Goal: Task Accomplishment & Management: Use online tool/utility

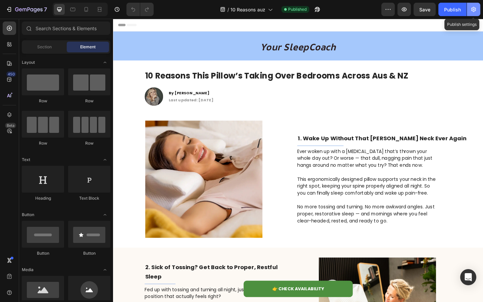
click at [478, 13] on button "button" at bounding box center [473, 9] width 13 height 13
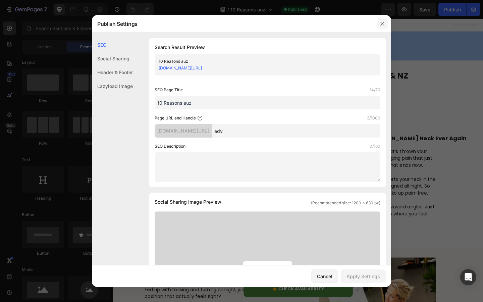
click at [381, 22] on icon "button" at bounding box center [382, 23] width 5 height 5
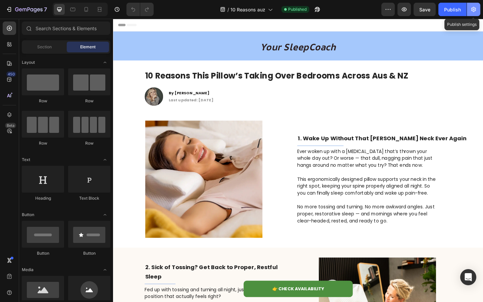
click at [471, 12] on icon "button" at bounding box center [473, 9] width 7 height 7
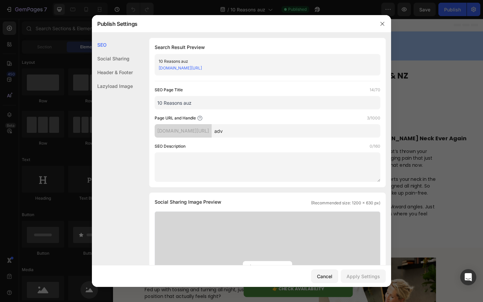
click at [252, 97] on input "10 Reasons auz" at bounding box center [268, 102] width 226 height 13
click at [251, 100] on input "10 Reasons auz" at bounding box center [268, 102] width 226 height 13
click at [248, 104] on input "10 Reasons auz" at bounding box center [268, 102] width 226 height 13
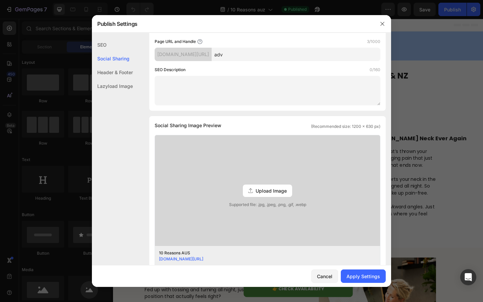
scroll to position [78, 0]
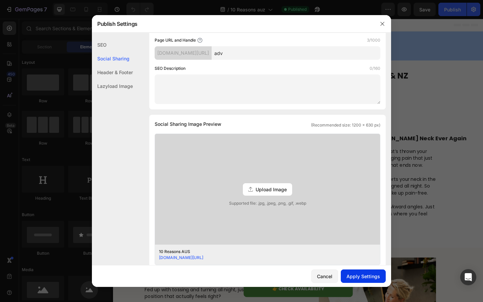
type input "10 Reasons AUS"
click at [359, 270] on button "Apply Settings" at bounding box center [363, 275] width 45 height 13
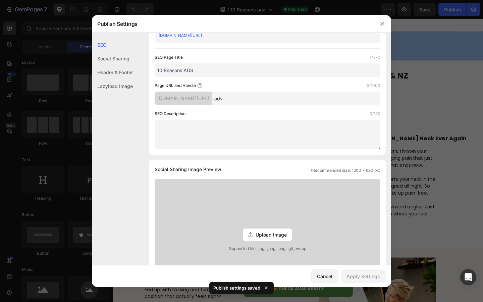
scroll to position [0, 0]
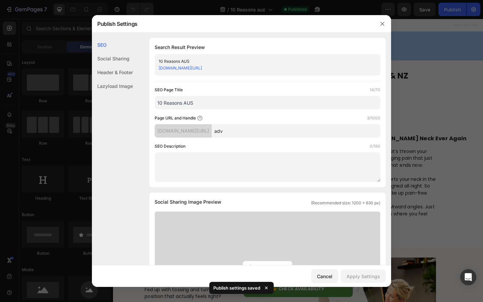
click at [426, 175] on div at bounding box center [241, 151] width 483 height 302
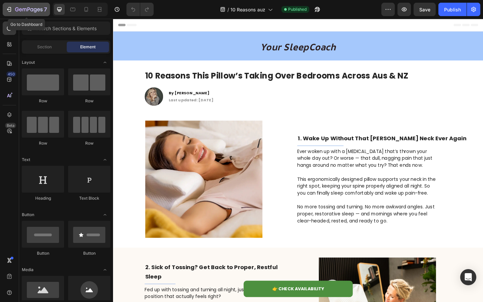
click at [15, 12] on div "7" at bounding box center [26, 9] width 41 height 8
click at [87, 11] on icon at bounding box center [86, 9] width 7 height 7
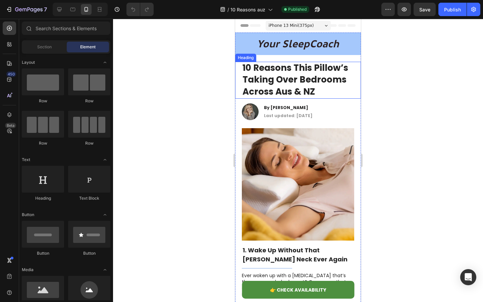
click at [270, 73] on strong "10 Reasons This Pillow’s Taking Over Bedrooms Across Aus & NZ" at bounding box center [295, 80] width 106 height 36
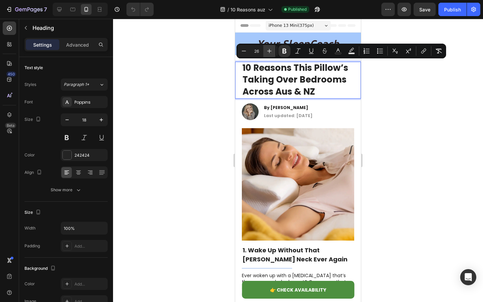
click at [265, 49] on button "Plus" at bounding box center [269, 51] width 12 height 12
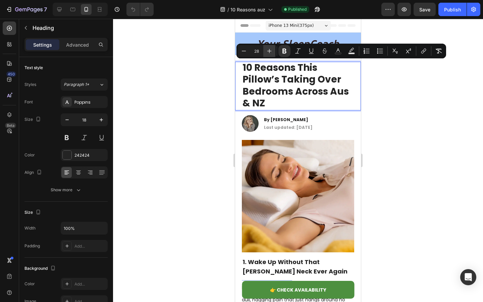
click at [265, 49] on button "Plus" at bounding box center [269, 51] width 12 height 12
type input "29"
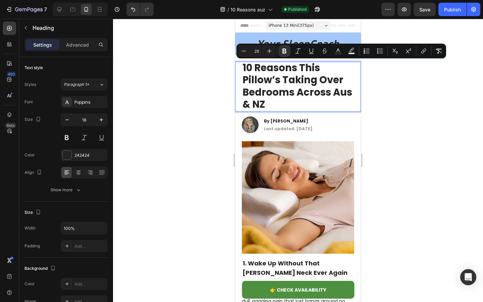
click at [191, 91] on div at bounding box center [298, 160] width 370 height 283
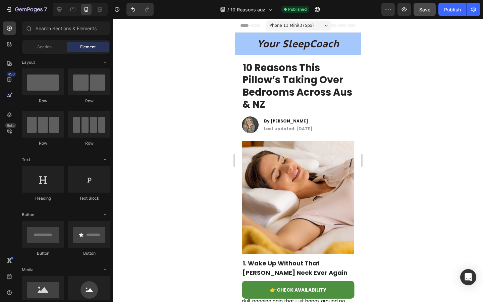
click at [423, 15] on button "Save" at bounding box center [424, 9] width 22 height 13
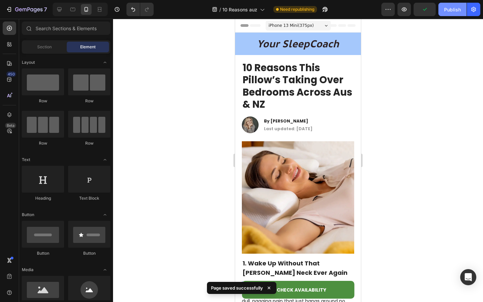
click at [445, 9] on div "Publish" at bounding box center [452, 9] width 17 height 7
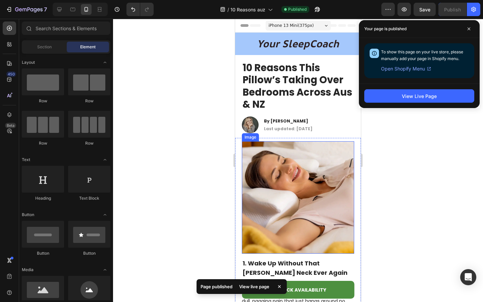
click at [312, 200] on img at bounding box center [298, 197] width 112 height 112
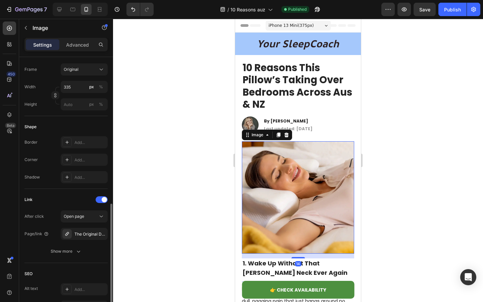
scroll to position [215, 0]
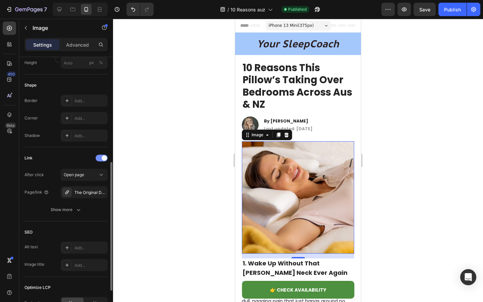
click at [100, 155] on div at bounding box center [102, 158] width 12 height 7
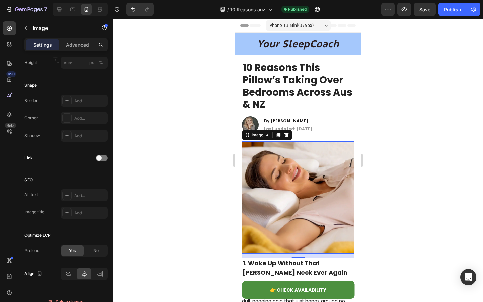
scroll to position [94, 0]
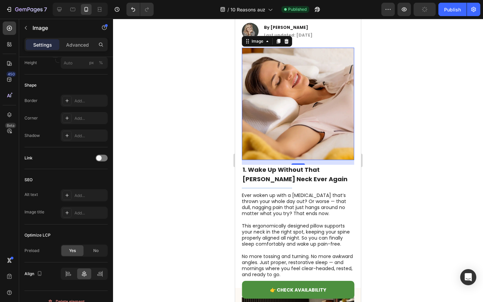
click at [313, 220] on p at bounding box center [298, 220] width 112 height 6
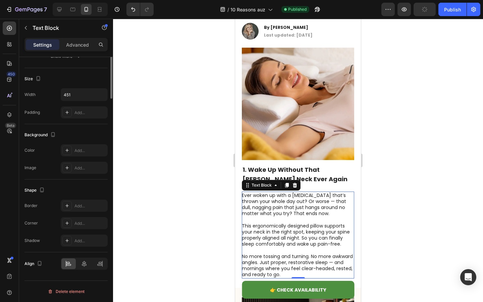
scroll to position [0, 0]
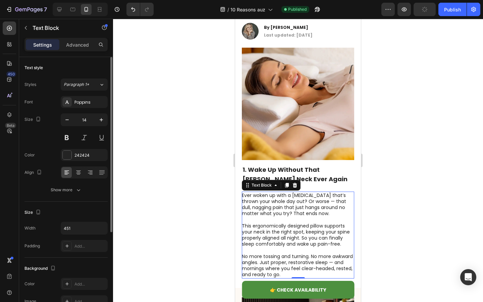
click at [308, 223] on p "This ergonomically designed pillow supports your neck in the right spot, keepin…" at bounding box center [298, 235] width 112 height 24
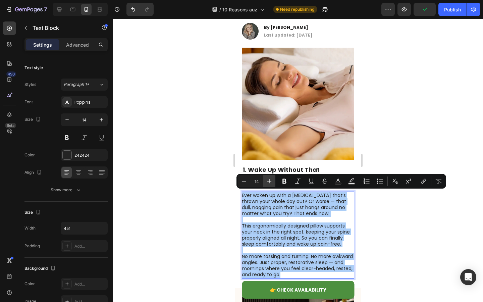
click at [273, 176] on button "Plus" at bounding box center [269, 181] width 12 height 12
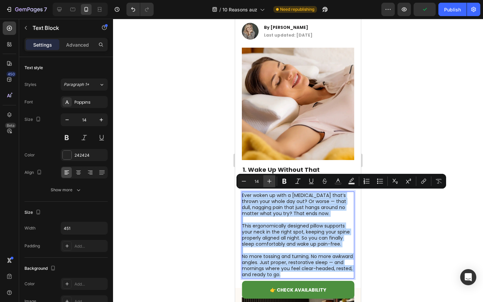
type input "15"
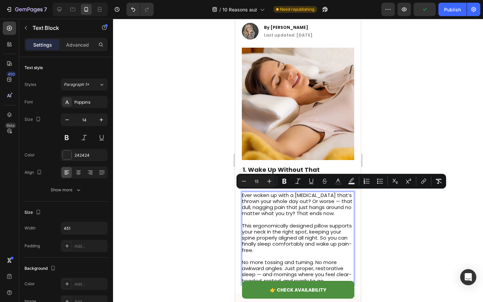
click at [214, 202] on div at bounding box center [298, 160] width 370 height 283
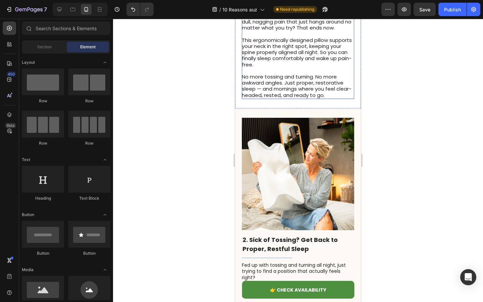
scroll to position [372, 0]
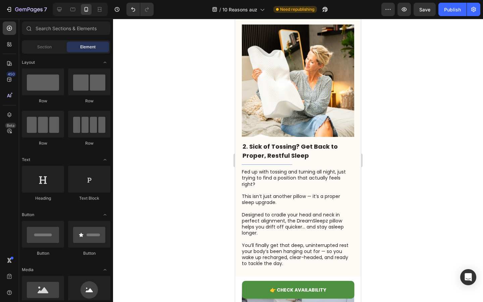
click at [281, 205] on p at bounding box center [298, 208] width 112 height 6
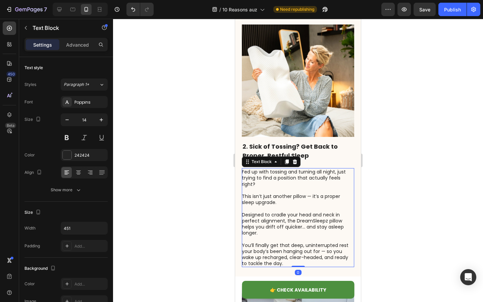
click at [281, 205] on p at bounding box center [298, 208] width 112 height 6
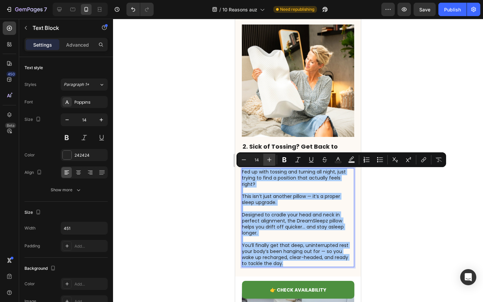
click at [270, 157] on icon "Editor contextual toolbar" at bounding box center [269, 159] width 7 height 7
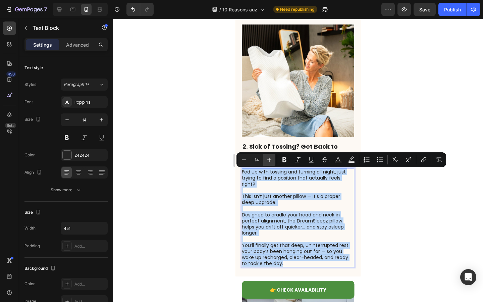
type input "15"
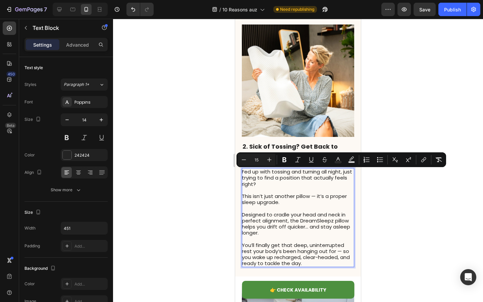
click at [213, 199] on div at bounding box center [298, 160] width 370 height 283
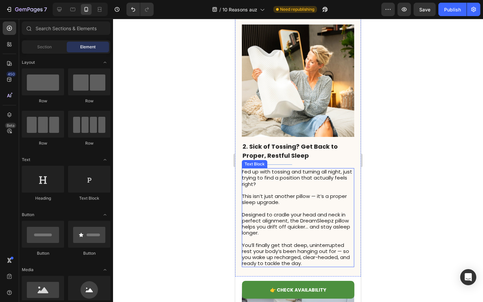
click at [300, 199] on span "This isn’t just another pillow — it’s a proper sleep upgrade." at bounding box center [294, 198] width 105 height 13
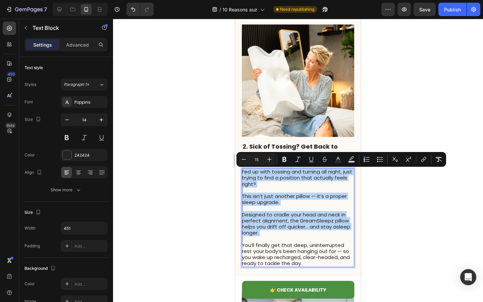
click at [239, 203] on div "2. Sick of Tossing? Get Back to Proper, Restful Sleep Heading Title Line Fed up…" at bounding box center [298, 146] width 126 height 262
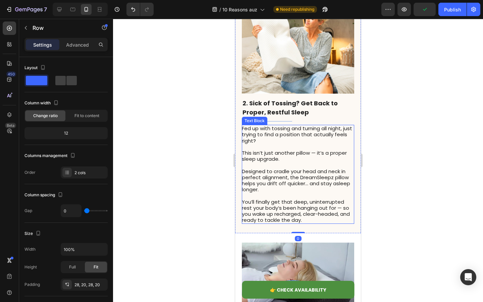
scroll to position [419, 0]
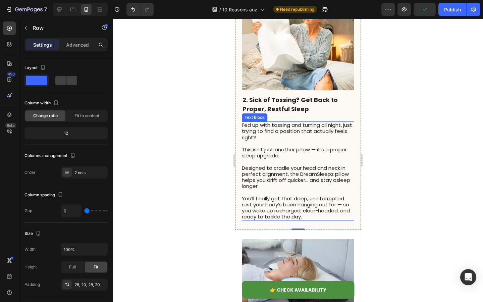
click at [258, 180] on span "Designed to cradle your head and neck in perfect alignment, the DreamSleepz pil…" at bounding box center [296, 176] width 108 height 25
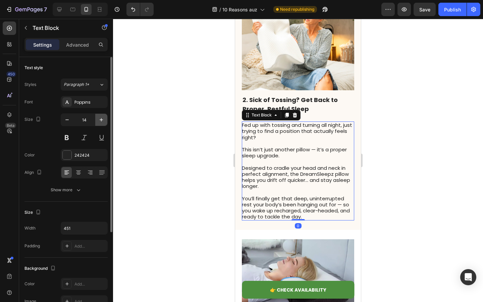
click at [100, 116] on icon "button" at bounding box center [101, 119] width 7 height 7
type input "15"
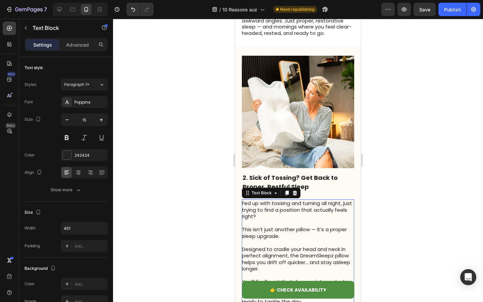
scroll to position [186, 0]
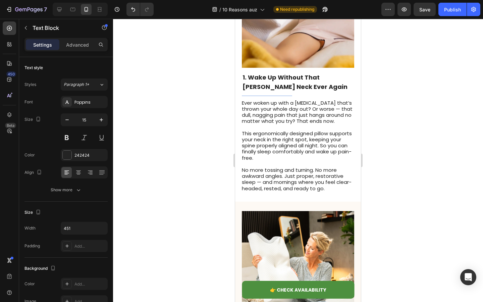
click at [271, 130] on span "This ergonomically designed pillow supports your neck in the right spot, keepin…" at bounding box center [297, 146] width 110 height 32
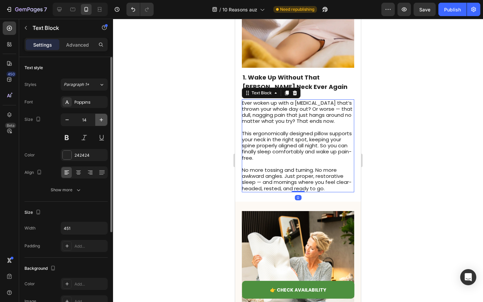
click at [103, 121] on icon "button" at bounding box center [101, 119] width 7 height 7
type input "15"
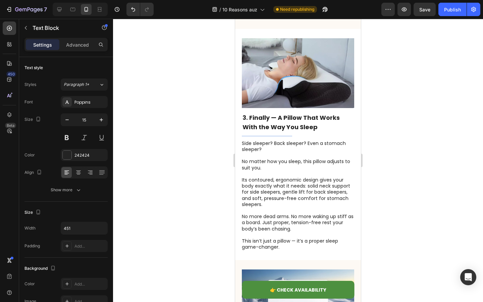
scroll to position [678, 0]
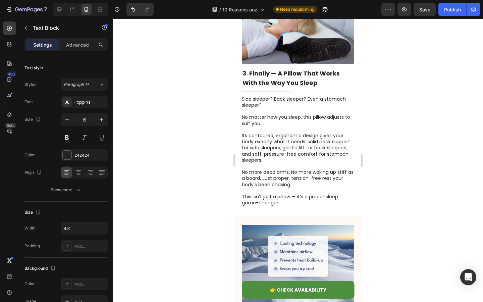
click at [270, 154] on p "Its contoured, ergonomic design gives your body exactly what it needs: solid ne…" at bounding box center [298, 147] width 112 height 31
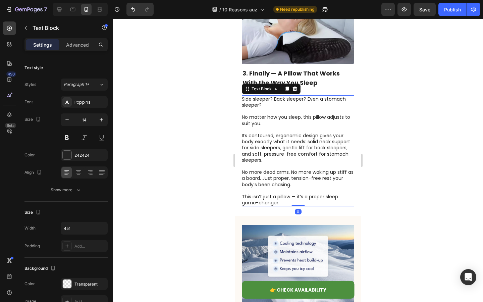
click at [270, 154] on p "Its contoured, ergonomic design gives your body exactly what it needs: solid ne…" at bounding box center [298, 147] width 112 height 31
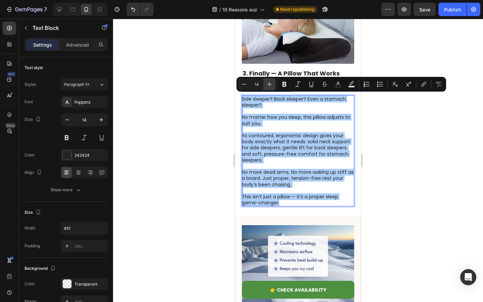
click at [272, 84] on icon "Editor contextual toolbar" at bounding box center [269, 84] width 7 height 7
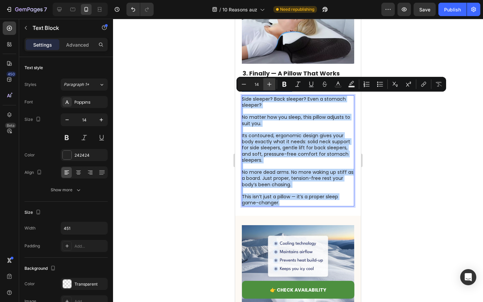
type input "15"
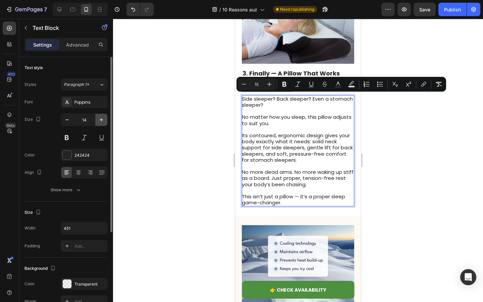
click at [101, 118] on icon "button" at bounding box center [101, 119] width 7 height 7
type input "15"
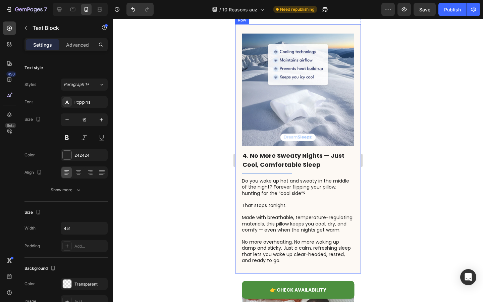
scroll to position [894, 0]
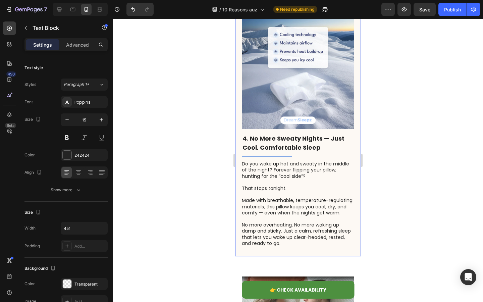
click at [286, 175] on p "Do you wake up hot and sweaty in the middle of the night? Forever flipping your…" at bounding box center [298, 170] width 112 height 18
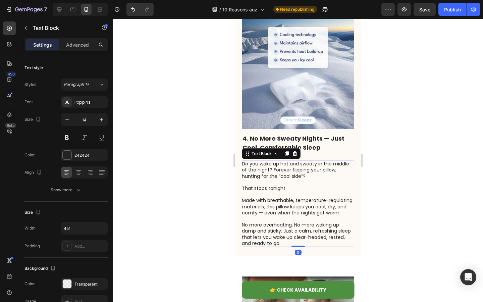
click at [286, 175] on p "Do you wake up hot and sweaty in the middle of the night? Forever flipping your…" at bounding box center [298, 170] width 112 height 18
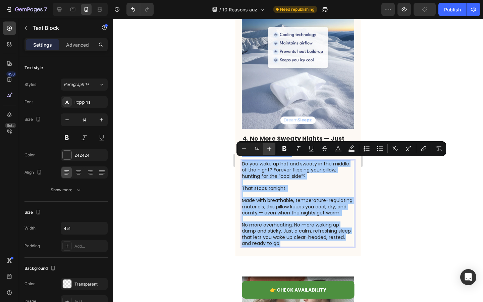
click at [268, 150] on icon "Editor contextual toolbar" at bounding box center [269, 148] width 7 height 7
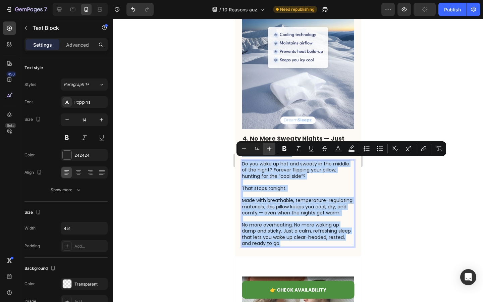
type input "15"
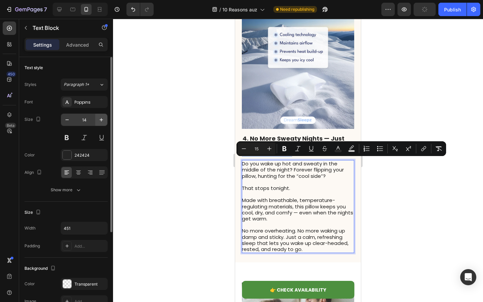
click at [97, 118] on button "button" at bounding box center [101, 120] width 12 height 12
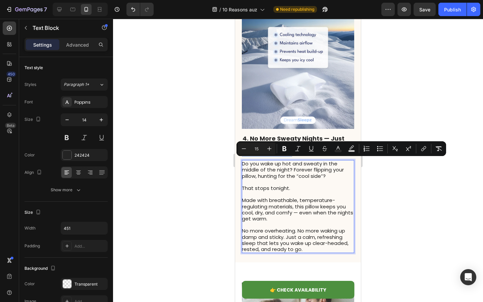
type input "15"
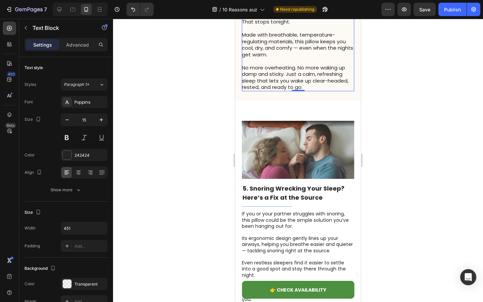
scroll to position [1117, 0]
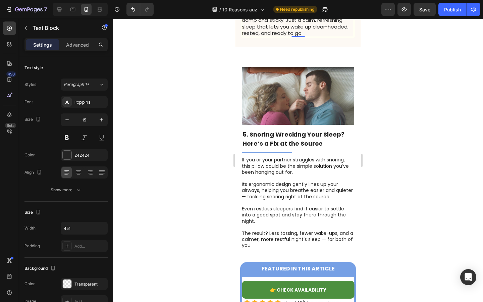
click at [280, 164] on p "If you or your partner struggles with snoring, this pillow could be the simple …" at bounding box center [298, 166] width 112 height 18
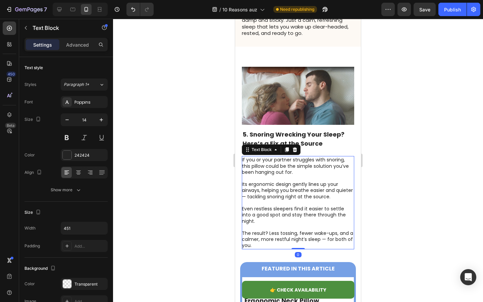
click at [280, 164] on p "If you or your partner struggles with snoring, this pillow could be the simple …" at bounding box center [298, 166] width 112 height 18
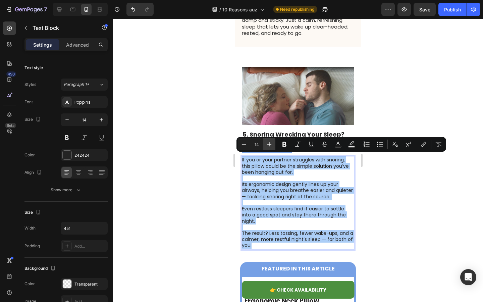
click at [266, 145] on icon "Editor contextual toolbar" at bounding box center [269, 144] width 7 height 7
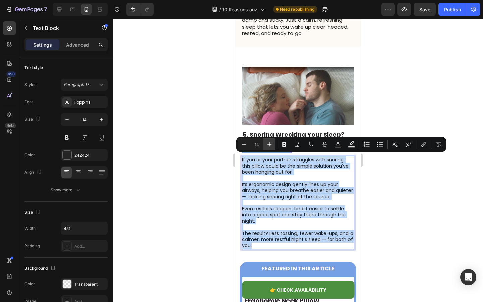
type input "15"
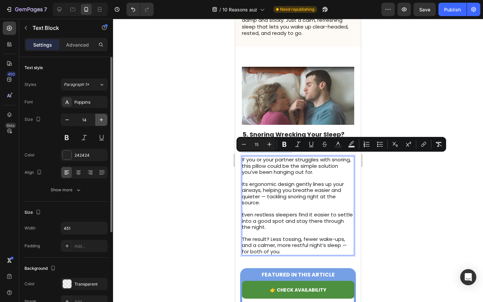
click at [101, 120] on icon "button" at bounding box center [101, 119] width 3 height 3
type input "15"
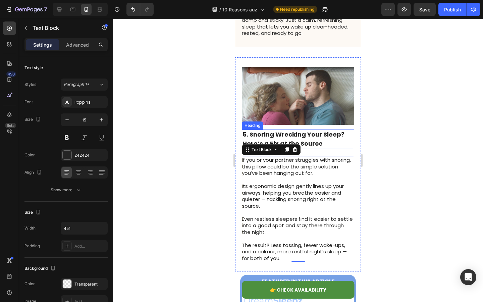
click at [291, 137] on strong "5. Snoring Wrecking Your Sleep? Here’s a Fix at the Source" at bounding box center [293, 138] width 102 height 17
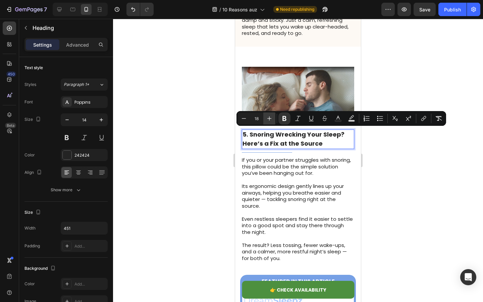
click at [264, 117] on button "Plus" at bounding box center [269, 118] width 12 height 12
type input "19"
click at [178, 131] on div at bounding box center [298, 160] width 370 height 283
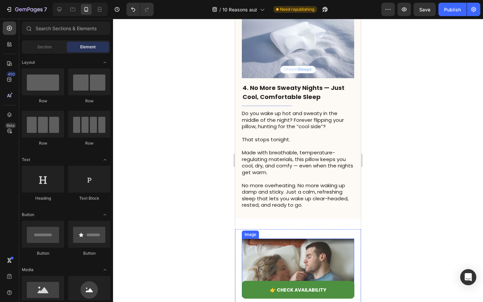
scroll to position [937, 0]
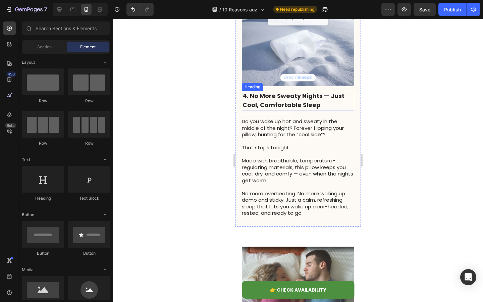
click at [278, 102] on strong "4. No More Sweaty Nights — Just Cool, Comfortable Sleep" at bounding box center [293, 100] width 102 height 17
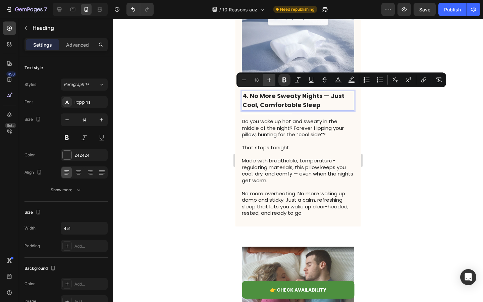
click at [266, 82] on button "Plus" at bounding box center [269, 80] width 12 height 12
type input "19"
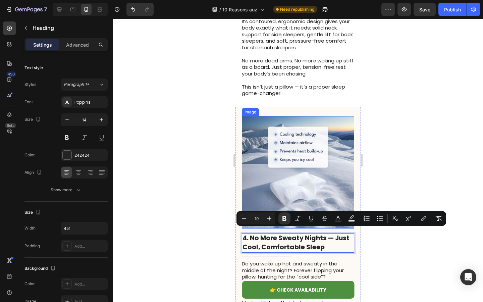
scroll to position [791, 0]
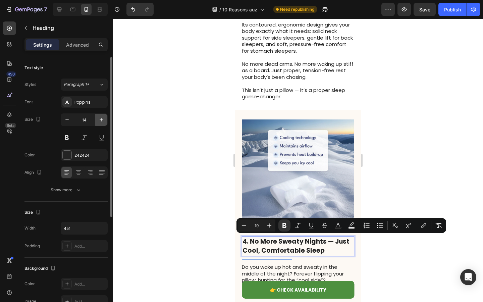
click at [97, 119] on button "button" at bounding box center [101, 120] width 12 height 12
type input "15"
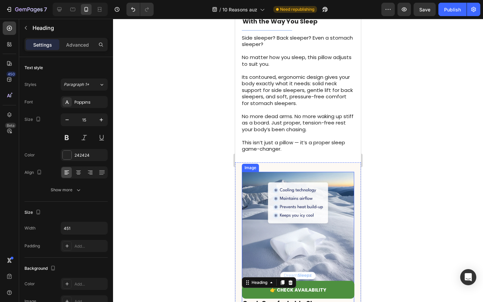
scroll to position [619, 0]
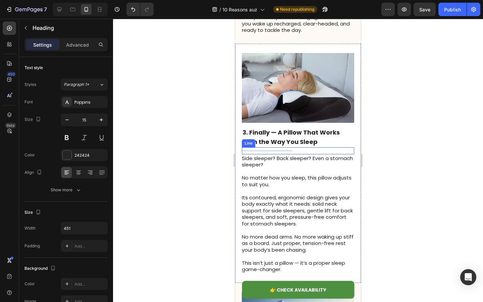
click at [282, 136] on h2 "3. Finally — A Pillow That Works With the Way You Sleep" at bounding box center [298, 136] width 112 height 19
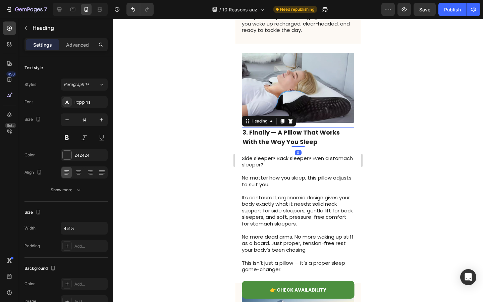
click at [282, 136] on h2 "3. Finally — A Pillow That Works With the Way You Sleep" at bounding box center [298, 136] width 112 height 19
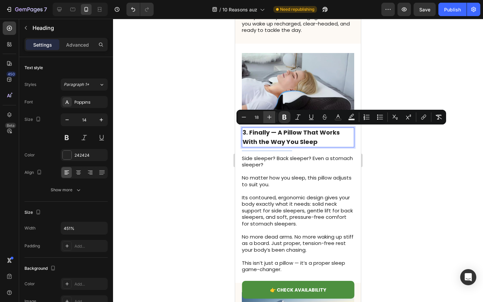
click at [267, 117] on icon "Editor contextual toolbar" at bounding box center [269, 117] width 7 height 7
type input "19"
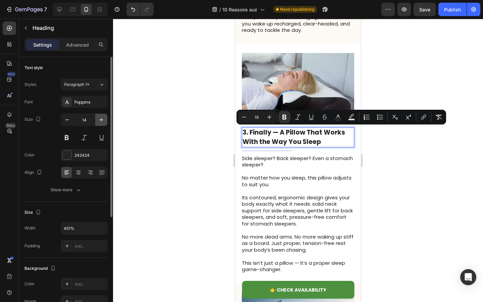
click at [100, 119] on icon "button" at bounding box center [101, 119] width 7 height 7
type input "15"
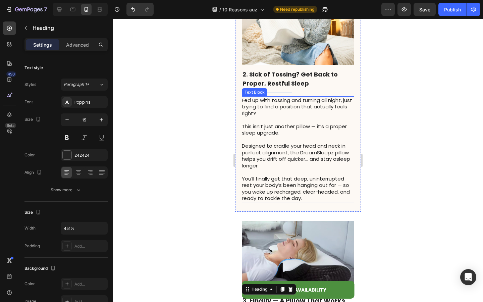
scroll to position [445, 0]
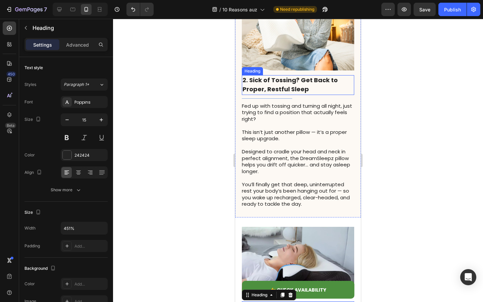
click at [269, 84] on strong "2. Sick of Tossing? Get Back to Proper, Restful Sleep" at bounding box center [289, 84] width 95 height 17
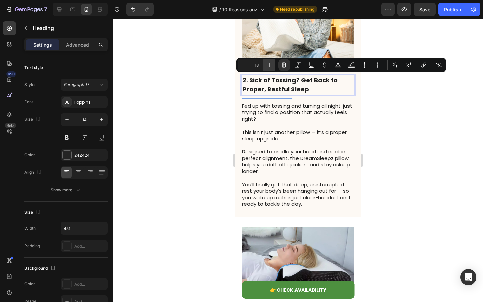
click at [269, 66] on icon "Editor contextual toolbar" at bounding box center [269, 65] width 4 height 4
type input "19"
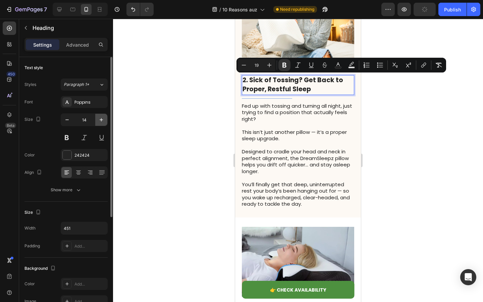
click at [98, 119] on icon "button" at bounding box center [101, 119] width 7 height 7
type input "15"
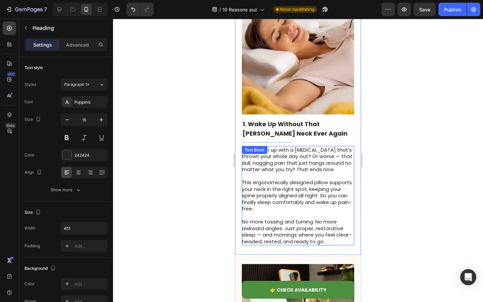
scroll to position [129, 0]
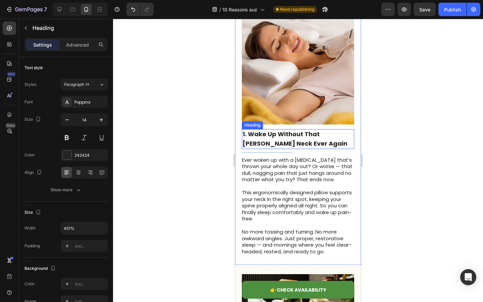
click at [280, 144] on strong "1. Wake Up Without That [PERSON_NAME] Neck Ever Again" at bounding box center [294, 138] width 105 height 17
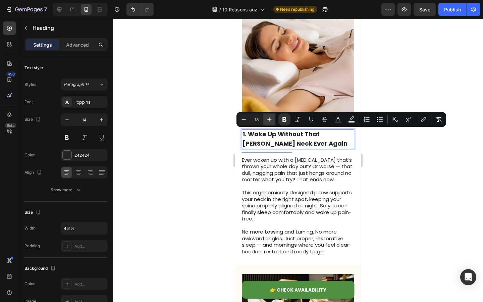
click at [269, 120] on icon "Editor contextual toolbar" at bounding box center [269, 119] width 4 height 4
type input "19"
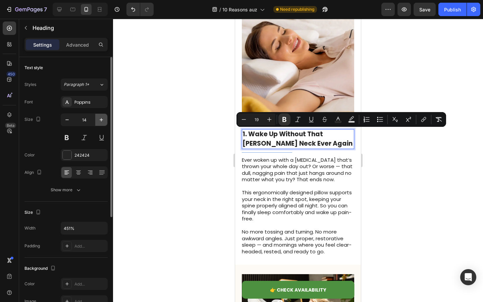
click at [104, 116] on button "button" at bounding box center [101, 120] width 12 height 12
type input "15"
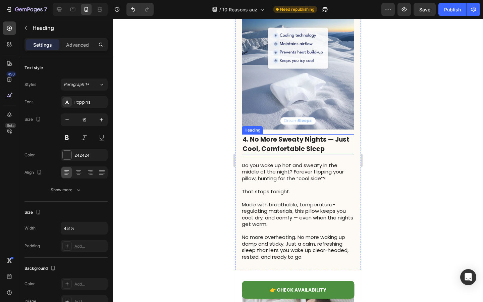
scroll to position [897, 0]
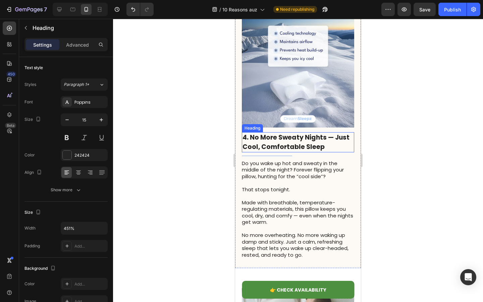
click at [286, 138] on strong "4. No More Sweaty Nights — Just Cool, Comfortable Sleep" at bounding box center [295, 142] width 107 height 18
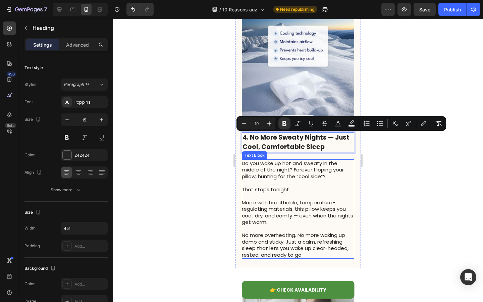
click at [283, 203] on span "Made with breathable, temperature-regulating materials, this pillow keeps you c…" at bounding box center [297, 212] width 111 height 27
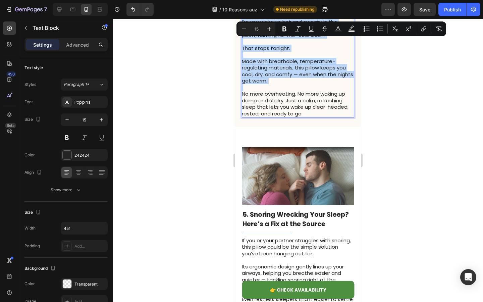
scroll to position [1075, 0]
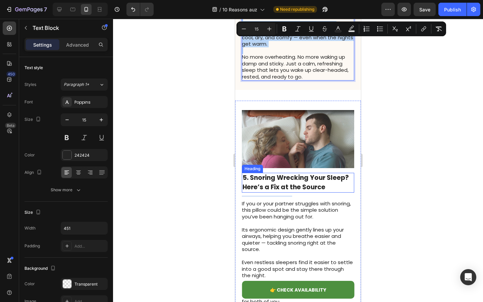
click at [285, 182] on strong "5. Snoring Wrecking Your Sleep? Here’s a Fix at the Source" at bounding box center [295, 182] width 106 height 18
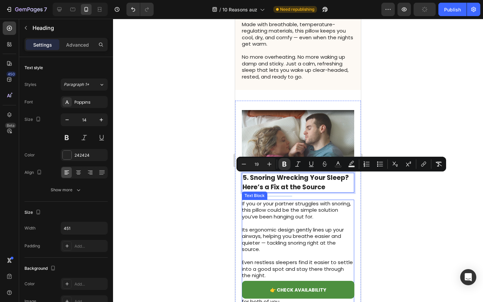
click at [277, 225] on p at bounding box center [298, 223] width 112 height 7
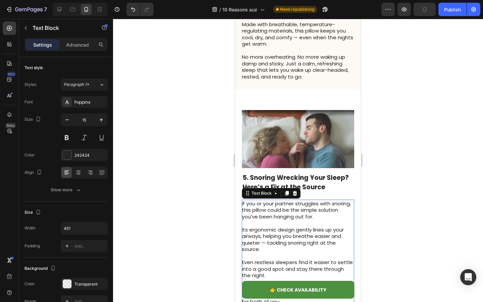
click at [277, 225] on p at bounding box center [298, 223] width 112 height 7
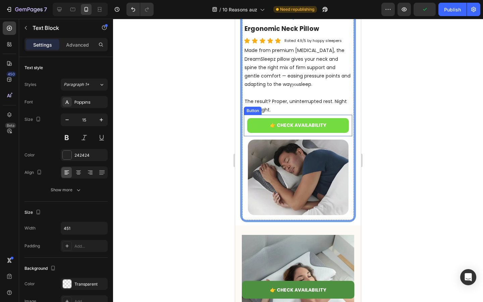
scroll to position [1344, 0]
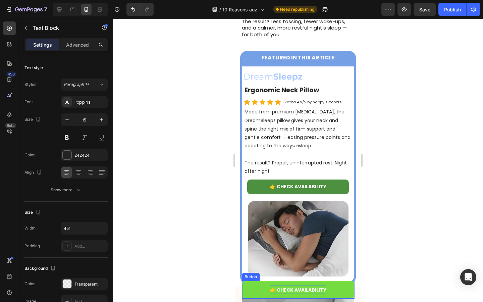
click at [284, 290] on span "👉 CHECK AVAILABILITY" at bounding box center [298, 289] width 56 height 7
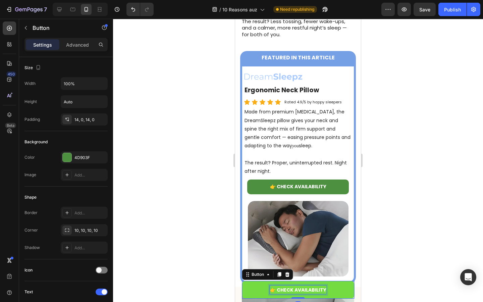
click at [285, 290] on span "👉 CHECK AVAILABILITY" at bounding box center [298, 289] width 56 height 7
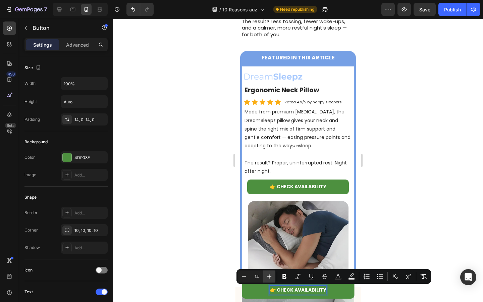
click at [272, 279] on icon "Editor contextual toolbar" at bounding box center [269, 276] width 7 height 7
type input "15"
click at [282, 277] on icon "Editor contextual toolbar" at bounding box center [284, 276] width 7 height 7
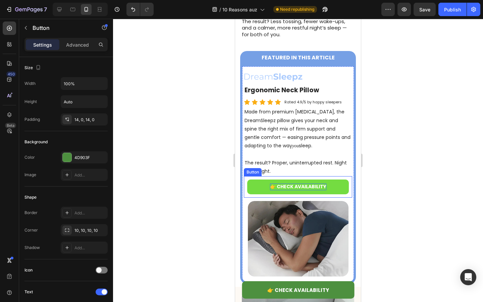
click at [282, 186] on span "👉 CHECK AVAILABILITY" at bounding box center [298, 186] width 56 height 7
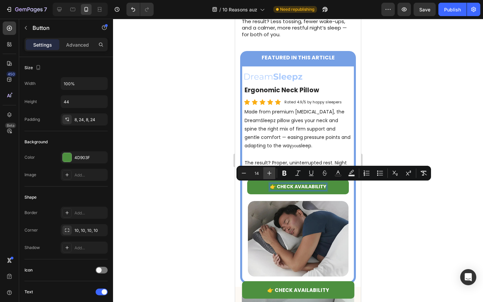
click at [271, 172] on icon "Editor contextual toolbar" at bounding box center [269, 173] width 7 height 7
type input "15"
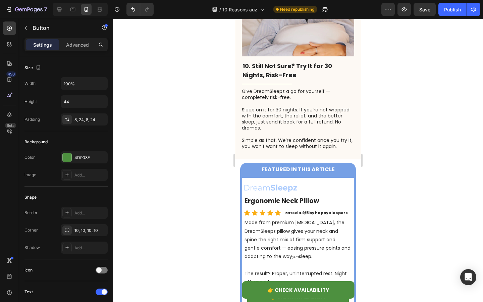
scroll to position [2753, 0]
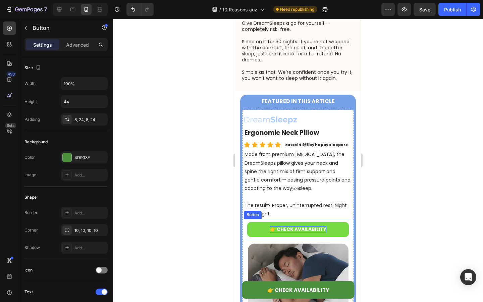
click at [290, 226] on span "👉 CHECK AVAILABILITY" at bounding box center [298, 229] width 56 height 7
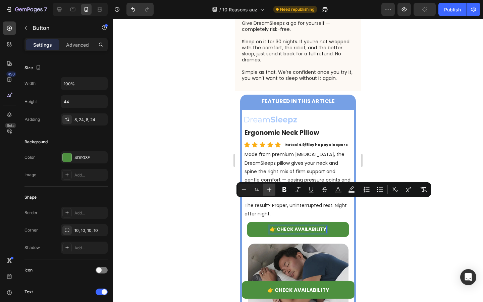
click at [273, 188] on button "Plus" at bounding box center [269, 189] width 12 height 12
type input "15"
click at [312, 142] on strong "Rated 4.9/5 by happy sleepers" at bounding box center [315, 144] width 63 height 5
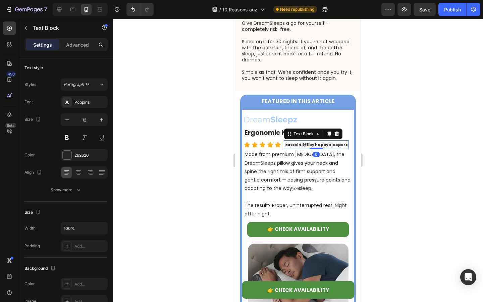
click at [312, 142] on strong "Rated 4.9/5 by happy sleepers" at bounding box center [315, 144] width 63 height 5
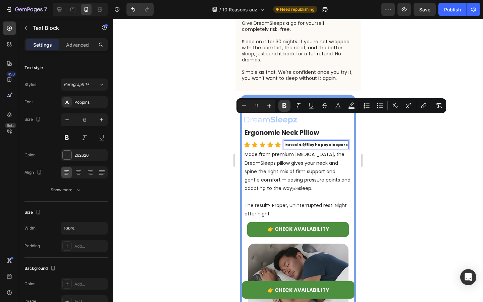
click at [287, 107] on icon "Editor contextual toolbar" at bounding box center [284, 105] width 7 height 7
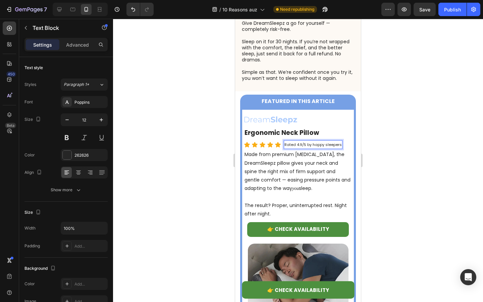
click at [191, 156] on div at bounding box center [298, 160] width 370 height 283
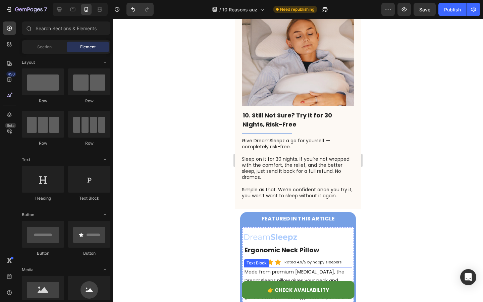
scroll to position [2455, 0]
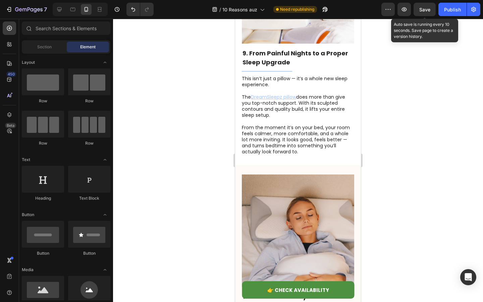
drag, startPoint x: 421, startPoint y: 7, endPoint x: 421, endPoint y: 265, distance: 257.5
click at [421, 7] on span "Save" at bounding box center [424, 10] width 11 height 6
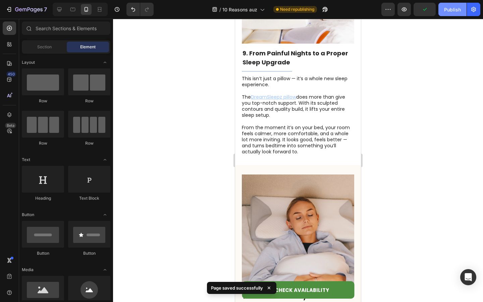
click at [446, 10] on div "Publish" at bounding box center [452, 9] width 17 height 7
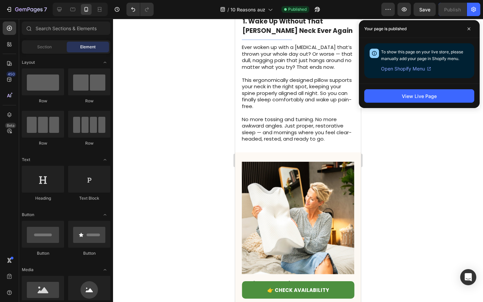
scroll to position [212, 0]
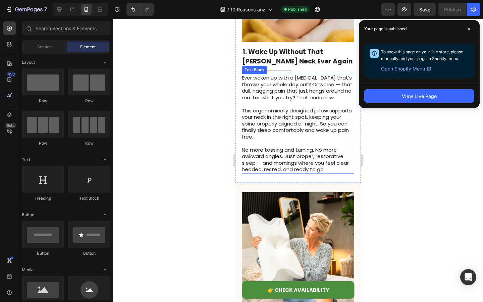
click at [295, 121] on span "This ergonomically designed pillow supports your neck in the right spot, keepin…" at bounding box center [297, 123] width 110 height 33
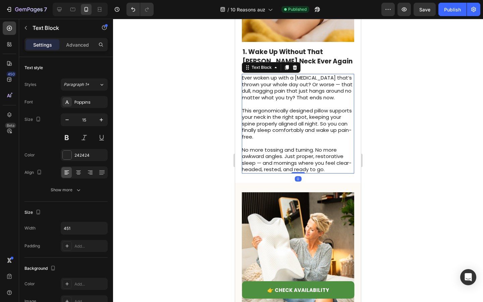
click at [277, 110] on span "This ergonomically designed pillow supports your neck in the right spot, keepin…" at bounding box center [297, 123] width 110 height 33
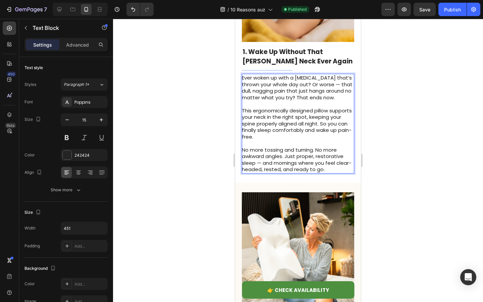
click at [295, 98] on span "Ever woken up with a [MEDICAL_DATA] that’s thrown your whole day out? Or worse …" at bounding box center [297, 87] width 111 height 27
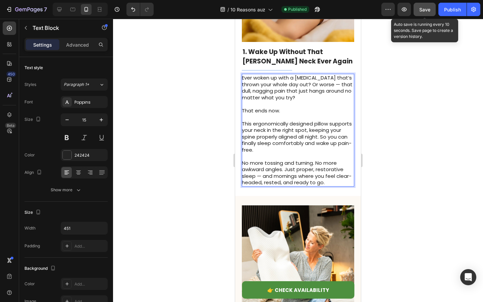
click at [420, 14] on button "Save" at bounding box center [424, 9] width 22 height 13
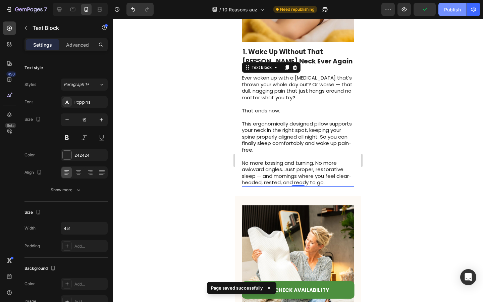
click at [452, 10] on div "Publish" at bounding box center [452, 9] width 17 height 7
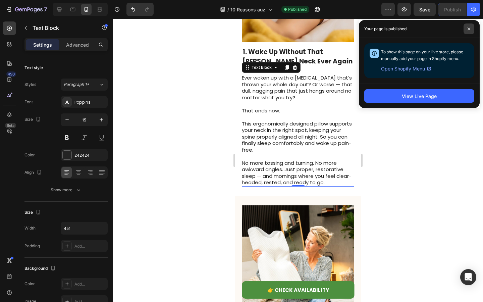
click at [470, 28] on icon at bounding box center [468, 28] width 3 height 3
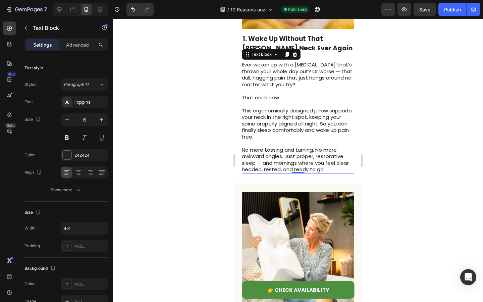
scroll to position [251, 0]
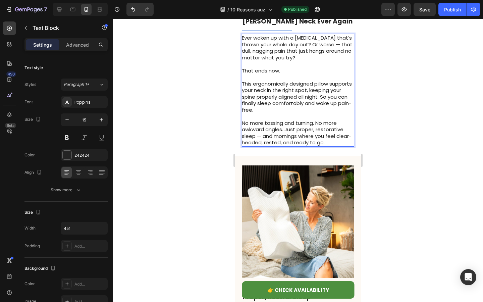
click at [293, 125] on span "No more tossing and turning. No more awkward angles. Just proper, restorative s…" at bounding box center [297, 132] width 110 height 27
click at [263, 137] on span "No more tossing and turning. No more awkward angles. Just proper, restorative s…" at bounding box center [297, 132] width 110 height 27
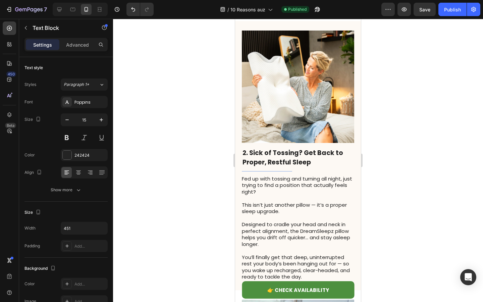
scroll to position [392, 0]
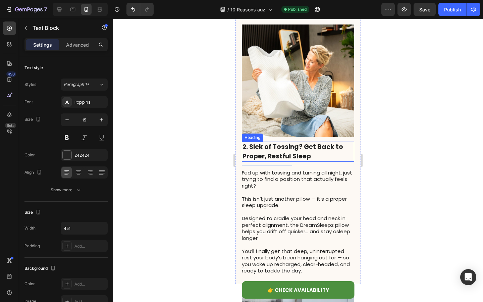
click at [279, 190] on p at bounding box center [298, 192] width 112 height 7
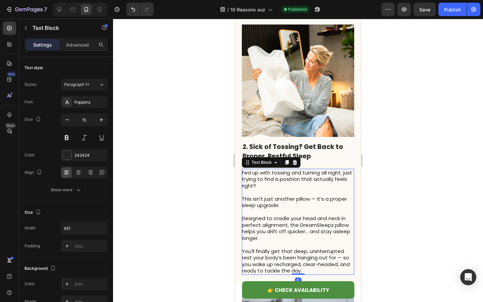
click at [311, 198] on span "This isn’t just another pillow — it’s a proper sleep upgrade." at bounding box center [294, 202] width 105 height 14
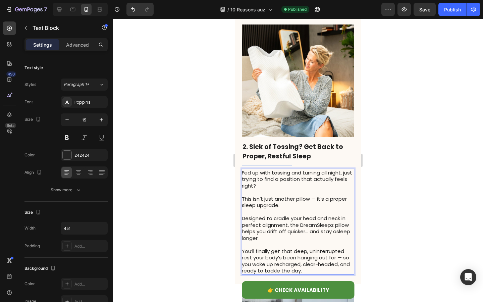
click at [316, 198] on span "This isn’t just another pillow — it’s a proper sleep upgrade." at bounding box center [294, 202] width 105 height 14
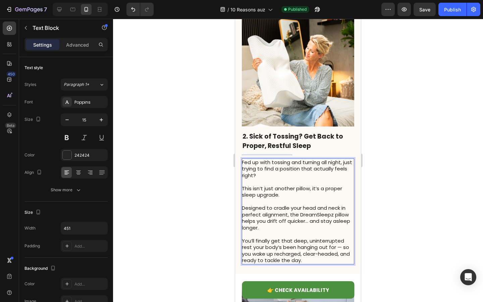
scroll to position [404, 0]
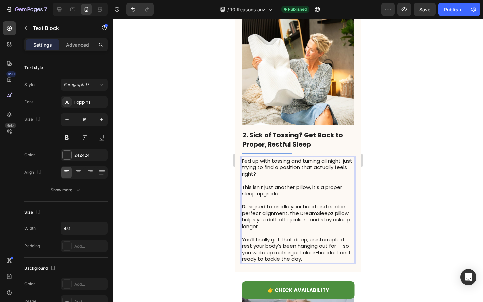
click at [341, 248] on span "You’ll finally get that deep, uninterrupted rest your body’s been hanging out f…" at bounding box center [296, 249] width 108 height 27
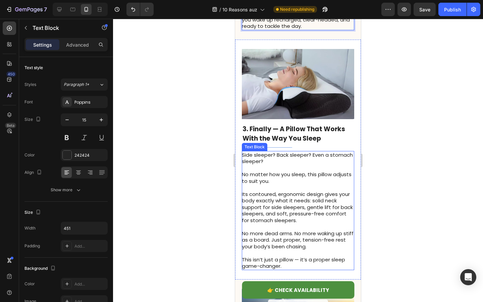
scroll to position [638, 0]
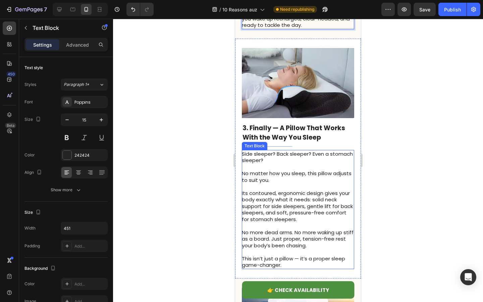
click at [315, 250] on p at bounding box center [298, 251] width 112 height 7
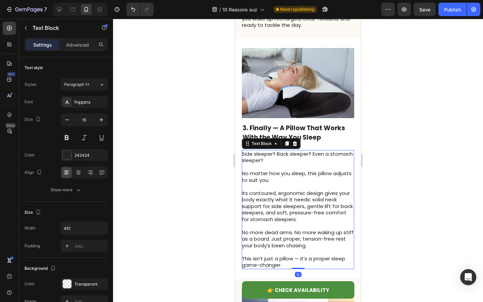
click at [300, 258] on span "This isn’t just a pillow — it’s a proper sleep game-changer." at bounding box center [293, 262] width 103 height 14
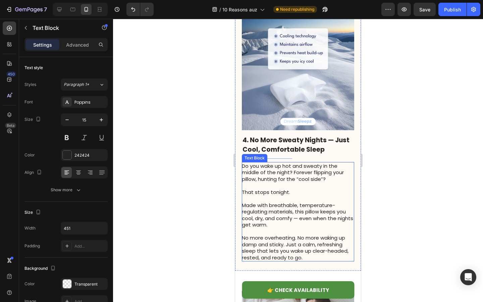
scroll to position [913, 0]
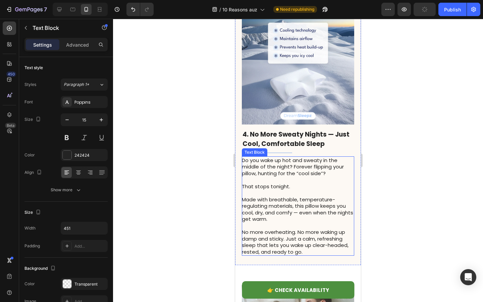
click at [296, 214] on span "Made with breathable, temperature-regulating materials, this pillow keeps you c…" at bounding box center [297, 209] width 111 height 27
click at [299, 214] on span "Made with breathable, temperature-regulating materials, this pillow keeps you c…" at bounding box center [297, 209] width 111 height 27
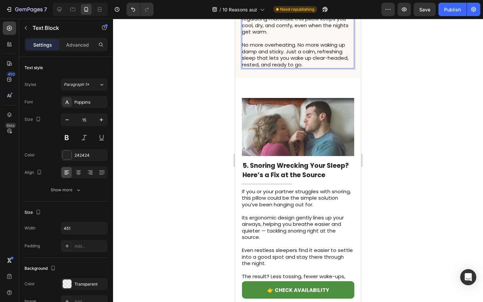
scroll to position [1112, 0]
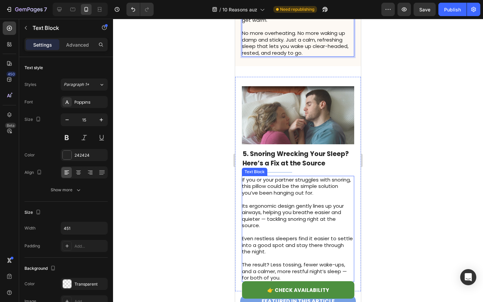
click at [262, 220] on span "Its ergonomic design gently lines up your airways, helping you breathe easier a…" at bounding box center [293, 215] width 102 height 27
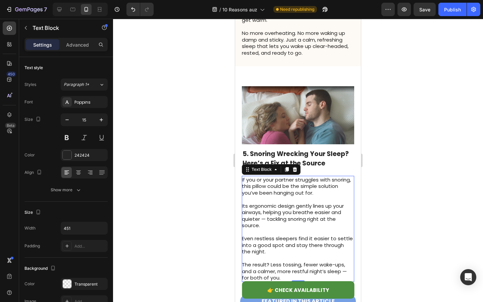
click at [264, 220] on span "Its ergonomic design gently lines up your airways, helping you breathe easier a…" at bounding box center [293, 215] width 102 height 27
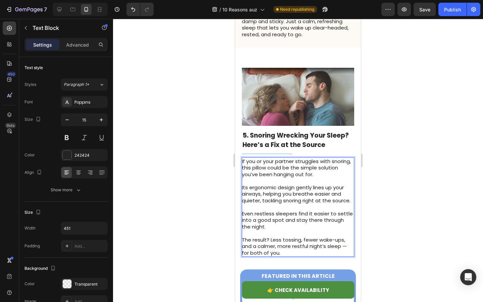
scroll to position [1134, 0]
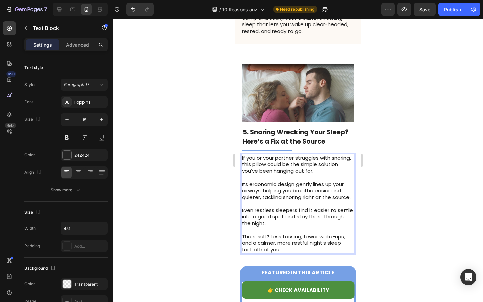
click at [338, 235] on span "The result? Less tossing, fewer wake-ups, and a calmer, more restful night’s sl…" at bounding box center [294, 243] width 105 height 20
click at [346, 244] on span "The result? Less tossing, fewer wake-ups, and a calmer, more restful night’s sl…" at bounding box center [294, 243] width 105 height 20
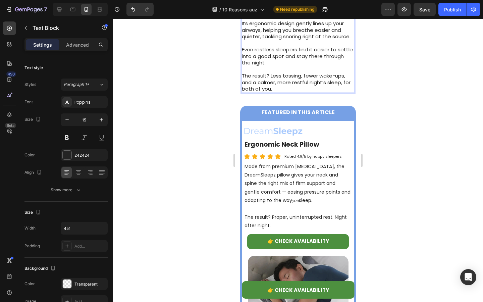
scroll to position [1296, 0]
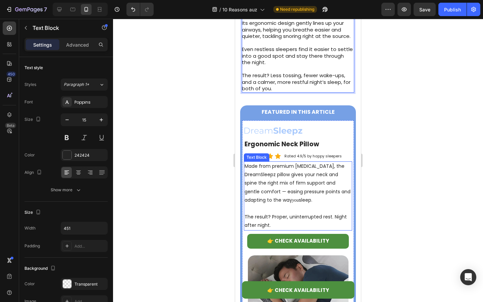
click at [268, 195] on p "Made from premium [MEDICAL_DATA], the DreamSleepz pillow gives your neck and sp…" at bounding box center [297, 183] width 107 height 42
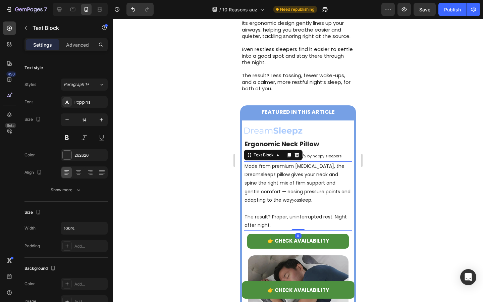
click at [268, 190] on p "Made from premium [MEDICAL_DATA], the DreamSleepz pillow gives your neck and sp…" at bounding box center [297, 183] width 107 height 42
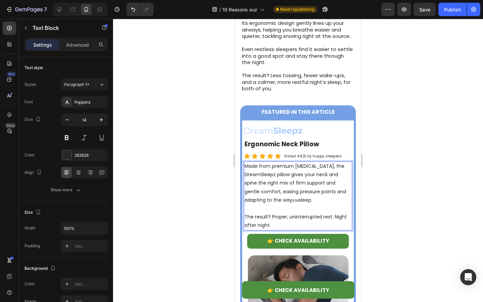
scroll to position [1298, 0]
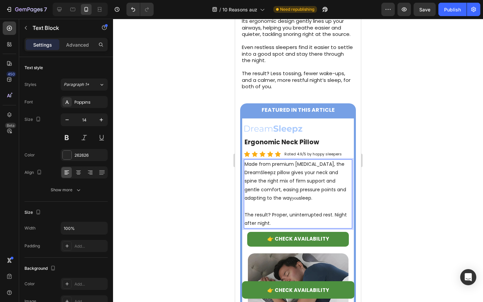
click at [298, 195] on p "Made from premium [MEDICAL_DATA], the DreamSleepz pillow gives your neck and sp…" at bounding box center [297, 181] width 107 height 42
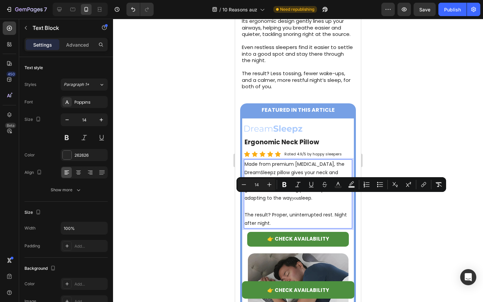
drag, startPoint x: 320, startPoint y: 198, endPoint x: 291, endPoint y: 198, distance: 28.8
click at [291, 198] on p "Made from premium [MEDICAL_DATA], the DreamSleepz pillow gives your neck and sp…" at bounding box center [297, 181] width 107 height 42
click at [295, 184] on icon "Editor contextual toolbar" at bounding box center [297, 184] width 7 height 7
click at [322, 202] on p "Made from premium [MEDICAL_DATA], the DreamSleepz pillow gives your neck and sp…" at bounding box center [297, 181] width 107 height 42
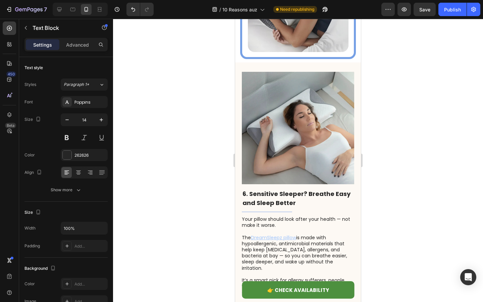
scroll to position [1576, 0]
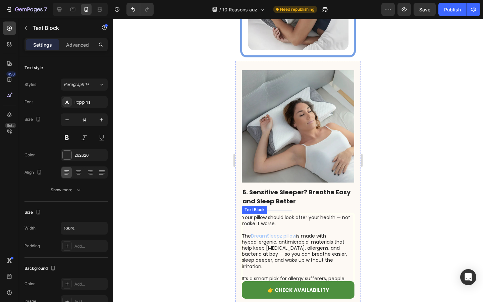
click at [315, 224] on p "Your pillow should look after your health — not make it worse." at bounding box center [298, 220] width 112 height 12
click at [331, 222] on p "Your pillow should look after your health — not make it worse." at bounding box center [298, 220] width 112 height 12
click at [341, 218] on p "Your pillow should look after your health — not make it worse." at bounding box center [298, 220] width 112 height 12
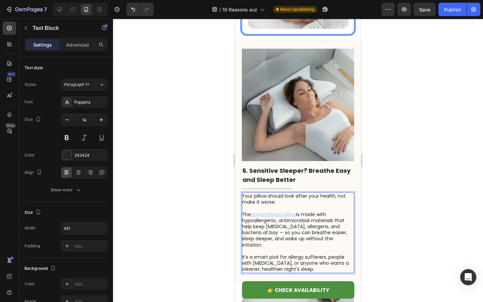
scroll to position [1598, 0]
click at [327, 240] on p "The DreamSleepz pillow is made with hypoallergenic, antimicrobial materials tha…" at bounding box center [298, 229] width 112 height 37
click at [262, 235] on p "The DreamSleepz pillow is made with hypoallergenic, antimicrobial materials tha…" at bounding box center [298, 229] width 112 height 37
click at [255, 233] on p "The DreamSleepz pillow is made with hypoallergenic, antimicrobial materials tha…" at bounding box center [298, 229] width 112 height 37
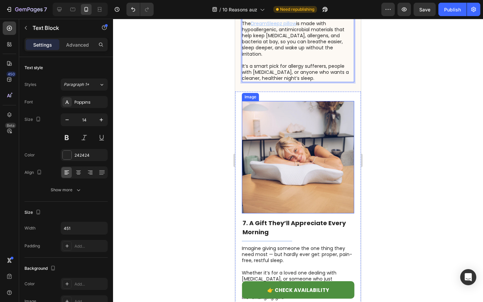
scroll to position [1691, 0]
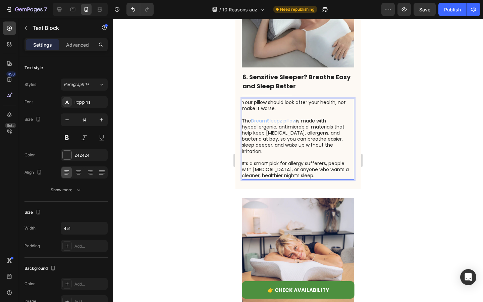
click at [290, 147] on p "The DreamSleepz pillow is made with hypoallergenic, antimicrobial materials tha…" at bounding box center [298, 136] width 112 height 37
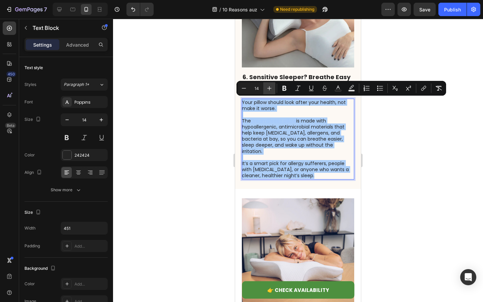
click at [271, 88] on icon "Editor contextual toolbar" at bounding box center [269, 88] width 7 height 7
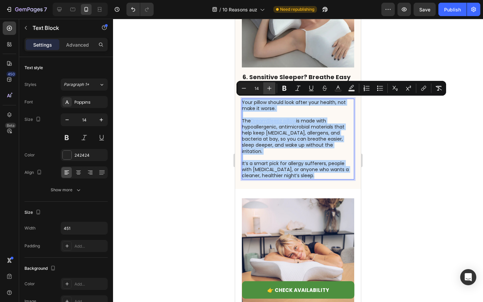
type input "15"
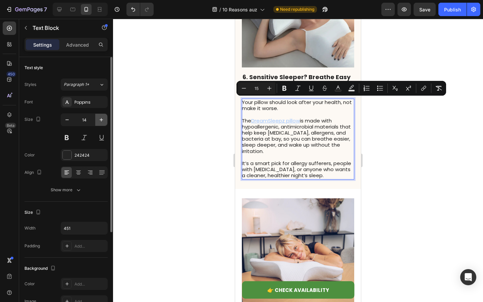
click at [96, 121] on button "button" at bounding box center [101, 120] width 12 height 12
type input "15"
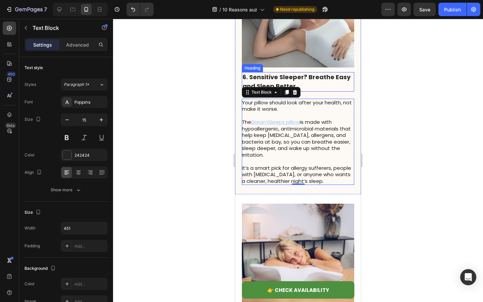
click at [260, 80] on strong "6. Sensitive Sleeper? Breathe Easy and Sleep Better" at bounding box center [296, 81] width 108 height 17
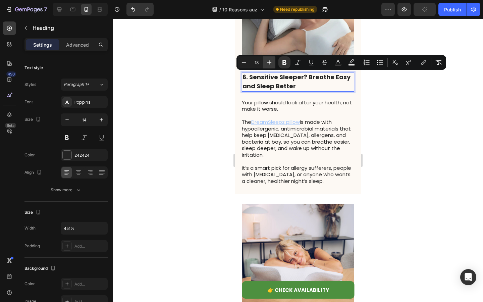
click at [270, 64] on icon "Editor contextual toolbar" at bounding box center [269, 62] width 7 height 7
type input "19"
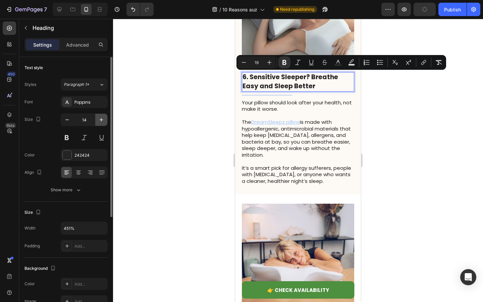
click at [103, 119] on icon "button" at bounding box center [101, 119] width 7 height 7
type input "15"
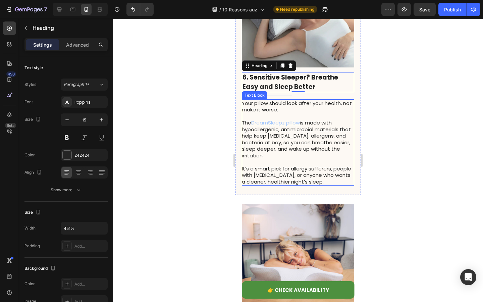
scroll to position [1832, 0]
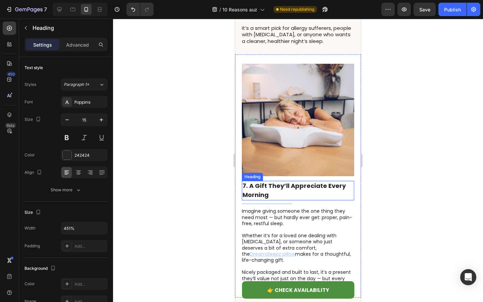
click at [286, 190] on h2 "7. A Gift They’ll Appreciate Every Morning" at bounding box center [298, 190] width 112 height 19
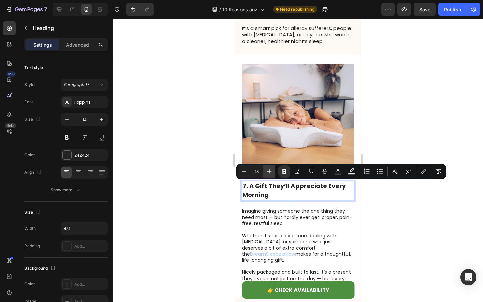
click at [268, 171] on icon "Editor contextual toolbar" at bounding box center [269, 171] width 4 height 4
type input "19"
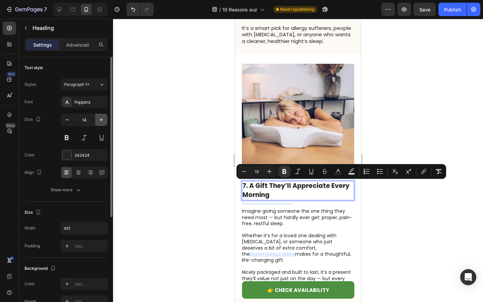
click at [97, 120] on button "button" at bounding box center [101, 120] width 12 height 12
type input "15"
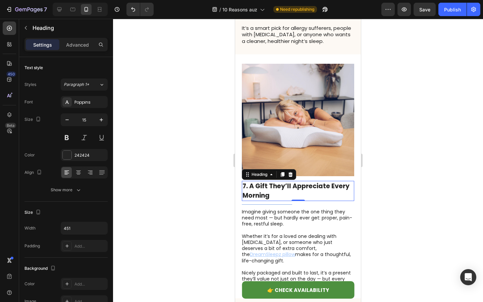
click at [262, 228] on p at bounding box center [298, 230] width 112 height 6
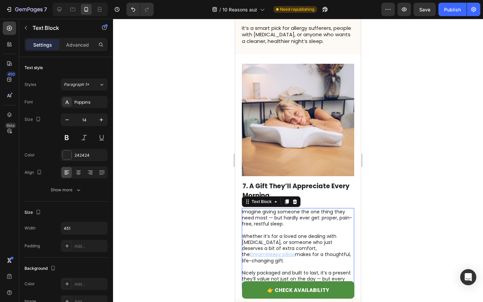
click at [262, 228] on p at bounding box center [298, 230] width 112 height 6
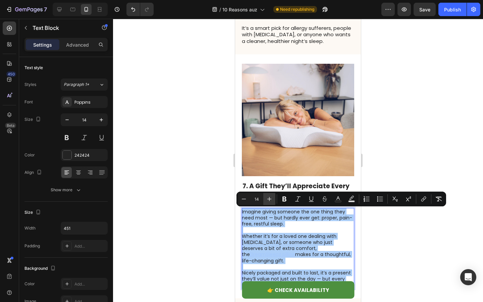
click at [271, 200] on icon "Editor contextual toolbar" at bounding box center [269, 198] width 7 height 7
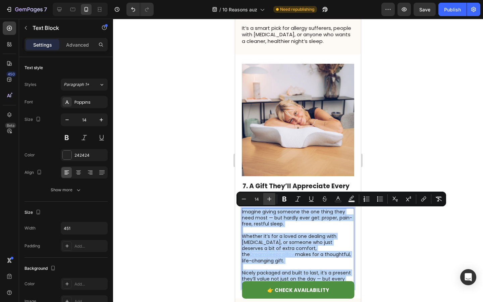
type input "15"
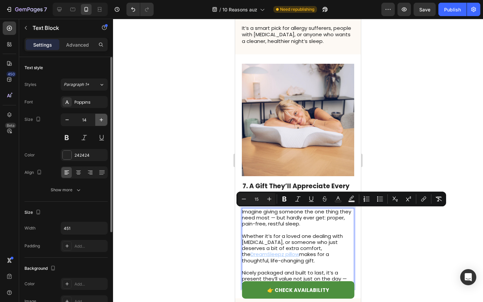
click at [97, 120] on button "button" at bounding box center [101, 120] width 12 height 12
type input "15"
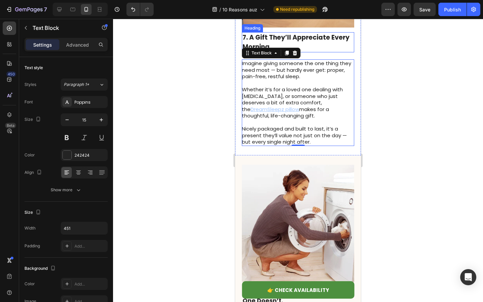
scroll to position [2055, 0]
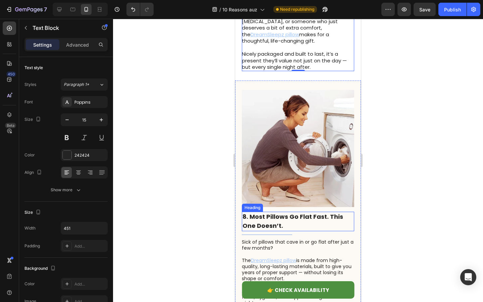
click at [274, 216] on strong "8. Most Pillows Go Flat Fast. This One Doesn’t." at bounding box center [292, 220] width 101 height 17
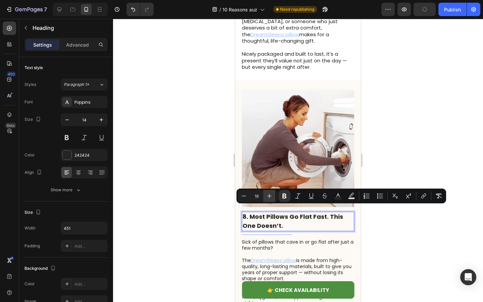
click at [268, 196] on icon "Editor contextual toolbar" at bounding box center [269, 195] width 7 height 7
type input "19"
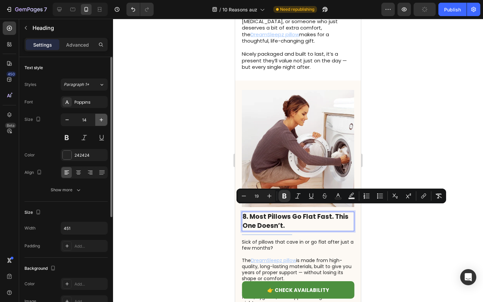
click at [101, 120] on icon "button" at bounding box center [101, 119] width 3 height 3
type input "15"
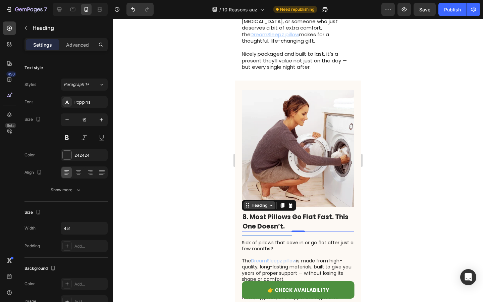
scroll to position [2154, 0]
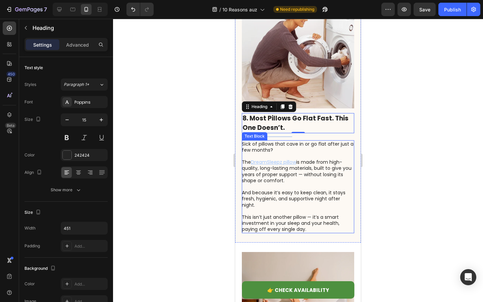
click at [279, 193] on p "And because it’s easy to keep clean, it stays fresh, hygienic, and supportive n…" at bounding box center [298, 198] width 112 height 18
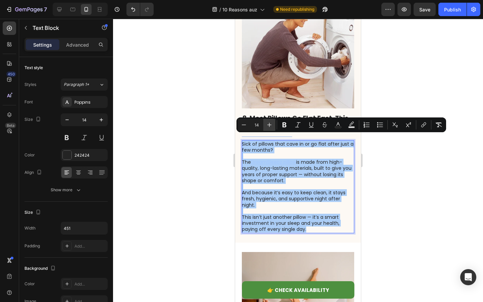
click at [271, 124] on icon "Editor contextual toolbar" at bounding box center [269, 124] width 7 height 7
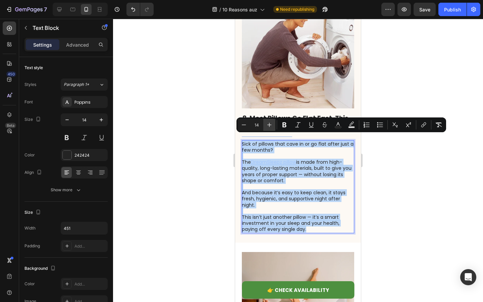
type input "15"
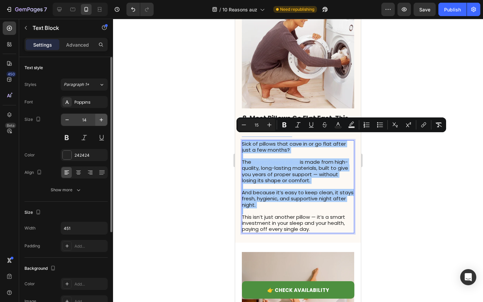
click at [103, 119] on icon "button" at bounding box center [101, 119] width 7 height 7
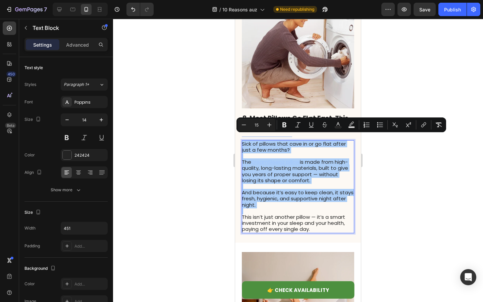
type input "15"
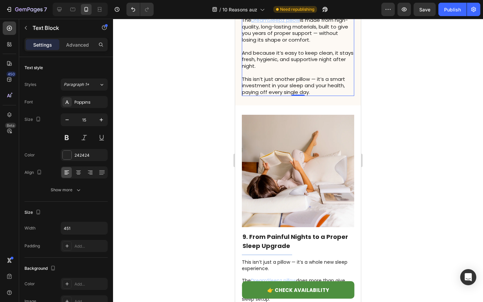
scroll to position [2354, 0]
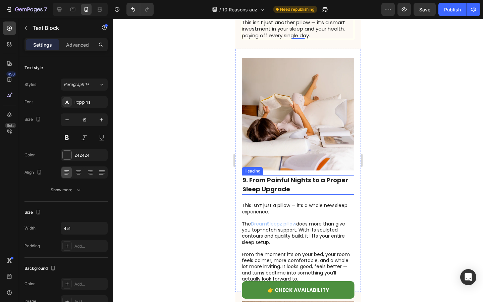
click at [275, 178] on strong "9. From Painful Nights to a Proper Sleep Upgrade" at bounding box center [295, 184] width 106 height 17
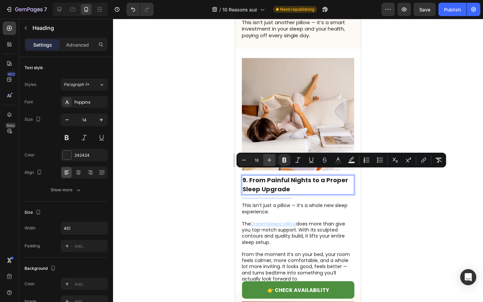
click at [268, 160] on icon "Editor contextual toolbar" at bounding box center [269, 160] width 4 height 4
type input "19"
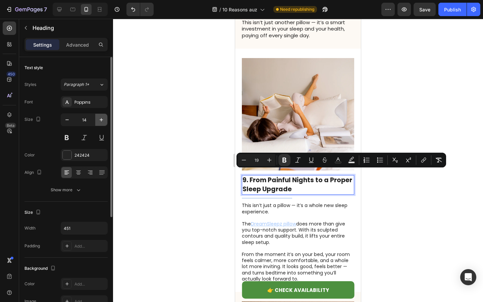
click at [102, 120] on icon "button" at bounding box center [101, 119] width 3 height 3
type input "15"
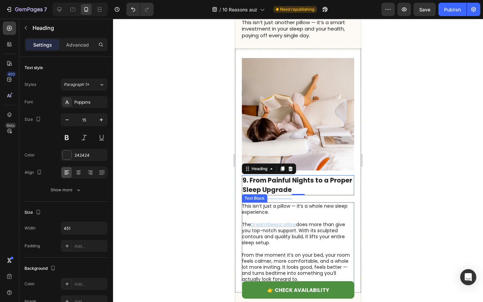
click at [293, 232] on p "The DreamSleepz pillow does more than give you top-notch support. With its scul…" at bounding box center [298, 233] width 112 height 24
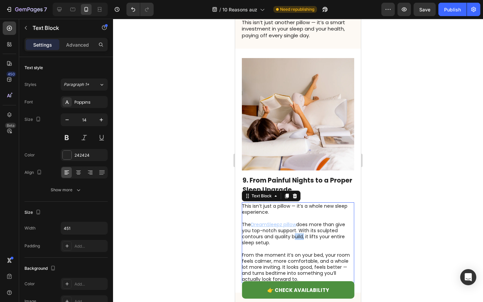
click at [293, 232] on p "The DreamSleepz pillow does more than give you top-notch support. With its scul…" at bounding box center [298, 233] width 112 height 24
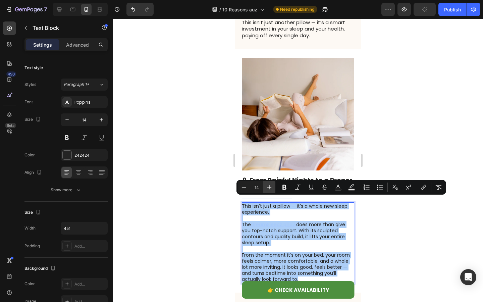
click at [269, 185] on icon "Editor contextual toolbar" at bounding box center [269, 187] width 4 height 4
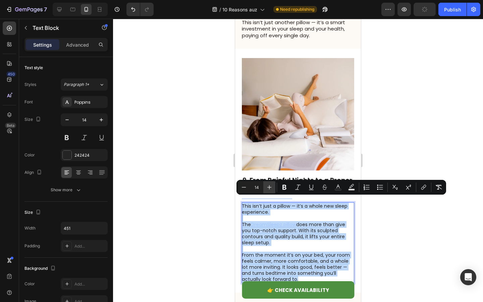
type input "15"
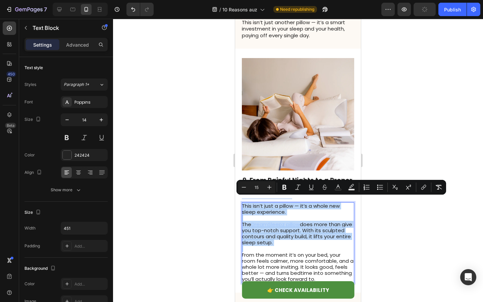
click at [293, 215] on p "Rich Text Editor. Editing area: main" at bounding box center [298, 218] width 112 height 6
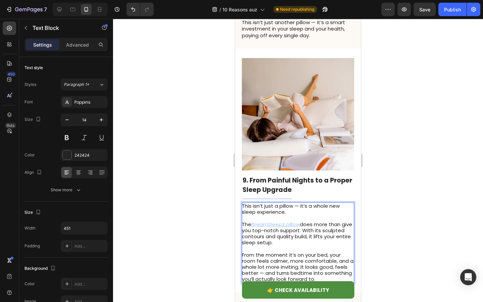
click at [299, 202] on span "This isn’t just a pillow — it’s a whole new sleep experience." at bounding box center [291, 208] width 98 height 13
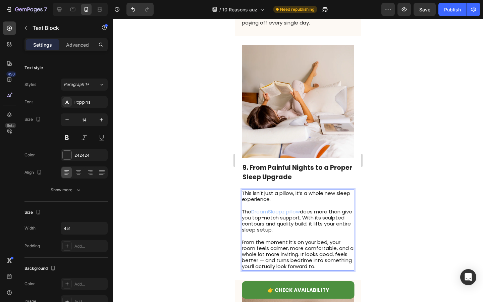
scroll to position [2378, 0]
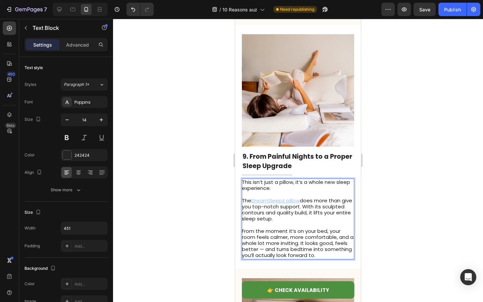
click at [263, 245] on span "From the moment it’s on your bed, your room feels calmer, more comfortable, and…" at bounding box center [298, 243] width 112 height 32
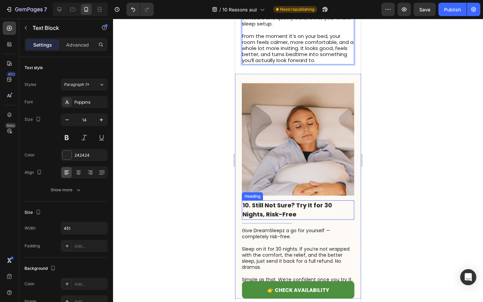
scroll to position [2587, 0]
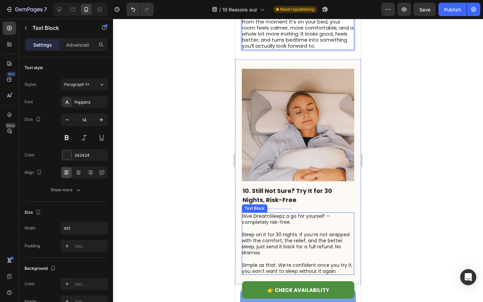
click at [295, 219] on p "Give DreamSleepz a go for yourself — completely risk-free." at bounding box center [298, 219] width 112 height 12
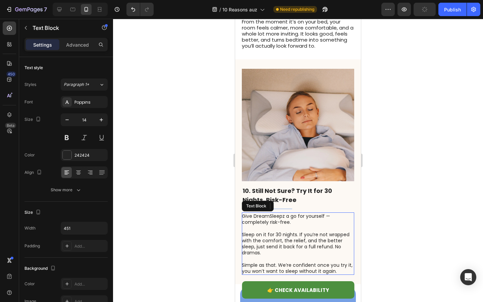
click at [295, 219] on p "Give DreamSleepz a go for yourself — completely risk-free." at bounding box center [298, 219] width 112 height 12
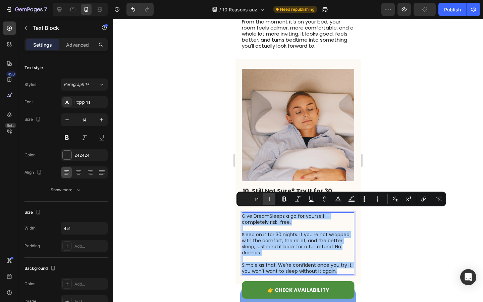
click at [267, 198] on icon "Editor contextual toolbar" at bounding box center [269, 198] width 7 height 7
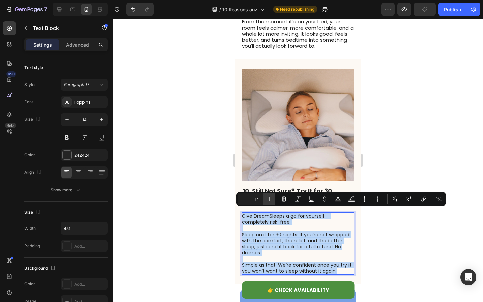
type input "15"
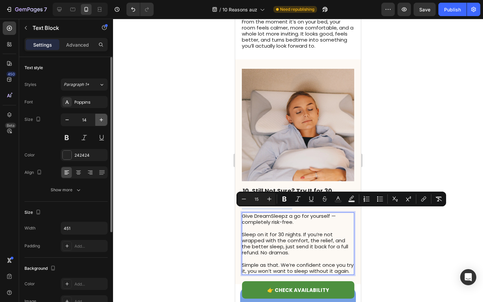
click at [96, 120] on button "button" at bounding box center [101, 120] width 12 height 12
type input "15"
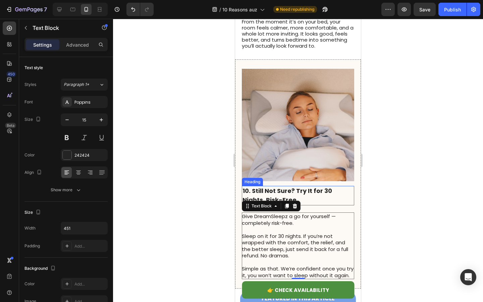
click at [288, 189] on strong "10. Still Not Sure? Try It for 30 Nights, Risk-Free" at bounding box center [287, 194] width 90 height 17
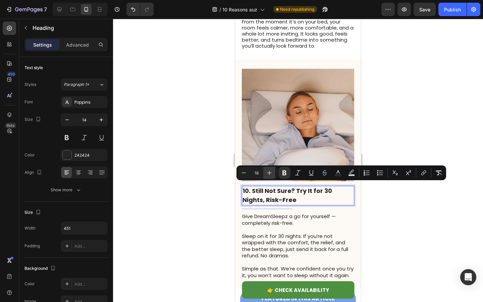
click at [270, 175] on icon "Editor contextual toolbar" at bounding box center [269, 172] width 7 height 7
type input "19"
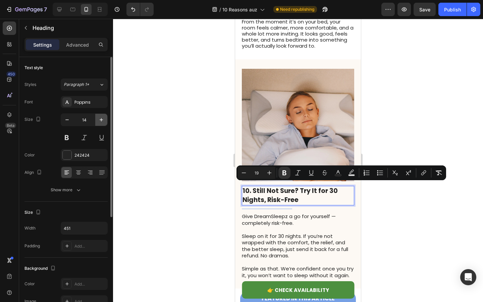
click at [101, 119] on icon "button" at bounding box center [101, 119] width 3 height 3
type input "15"
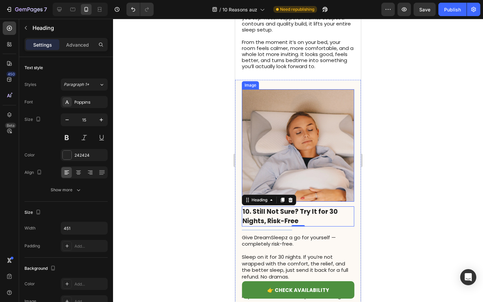
scroll to position [2482, 0]
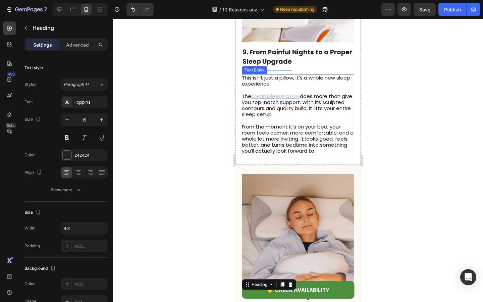
click at [269, 80] on span "This isn’t just a pillow, it’s a whole new sleep experience." at bounding box center [296, 80] width 108 height 13
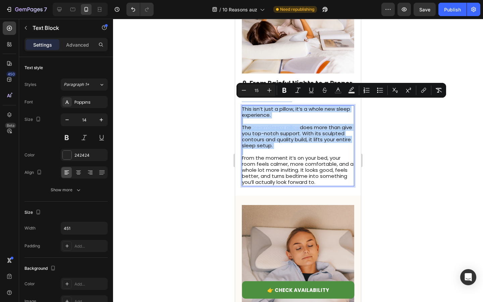
scroll to position [2450, 0]
click at [271, 79] on strong "9. From Painful Nights to a Proper Sleep Upgrade" at bounding box center [297, 88] width 110 height 18
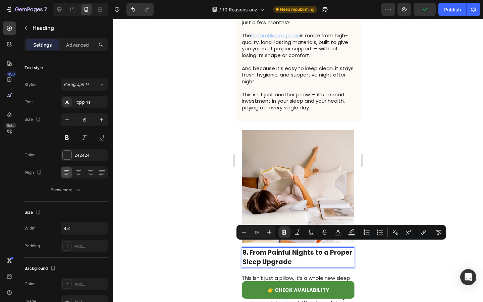
scroll to position [2241, 0]
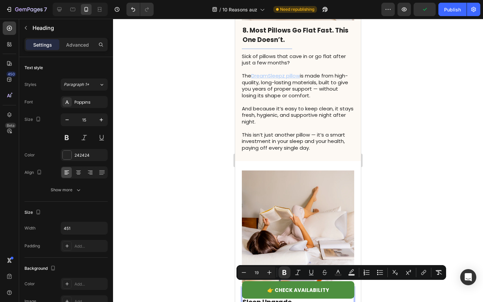
click at [272, 116] on p "And because it’s easy to keep clean, it stays fresh, hygienic, and supportive n…" at bounding box center [298, 115] width 112 height 20
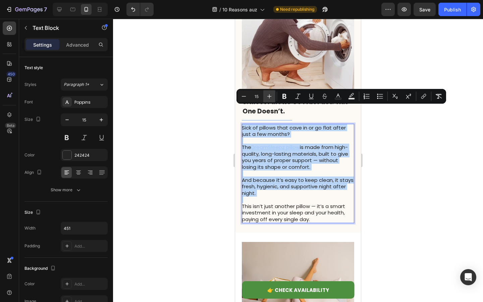
scroll to position [2168, 0]
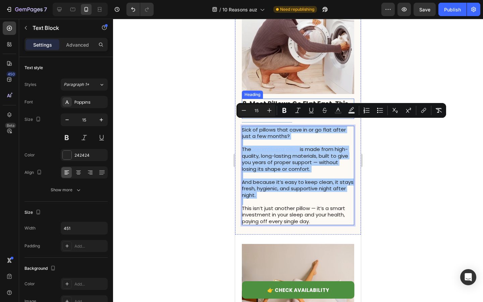
click at [275, 99] on strong "8. Most Pillows Go Flat Fast. This One Doesn’t." at bounding box center [295, 108] width 106 height 18
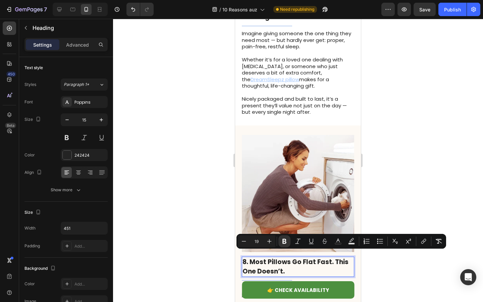
scroll to position [1977, 0]
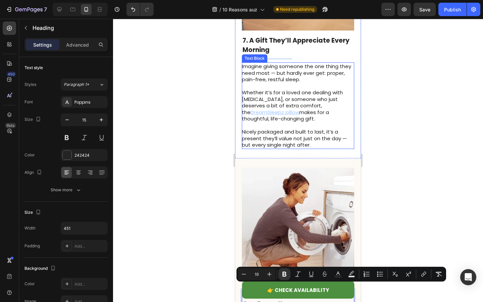
click at [281, 100] on span "Whether it’s for a loved one dealing with [MEDICAL_DATA], or someone who just d…" at bounding box center [292, 102] width 101 height 27
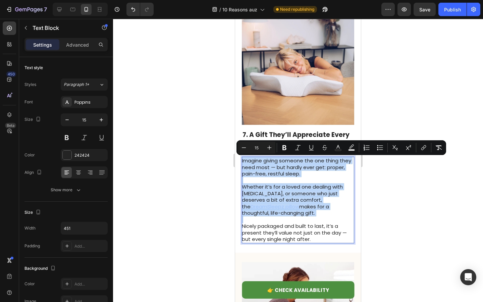
scroll to position [1881, 0]
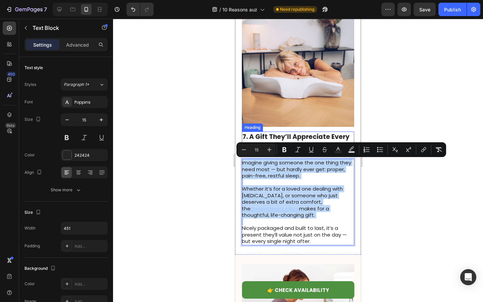
click at [273, 135] on strong "7. A Gift They’ll Appreciate Every Morning" at bounding box center [295, 141] width 107 height 18
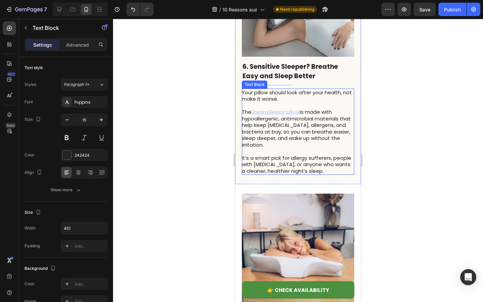
scroll to position [1695, 0]
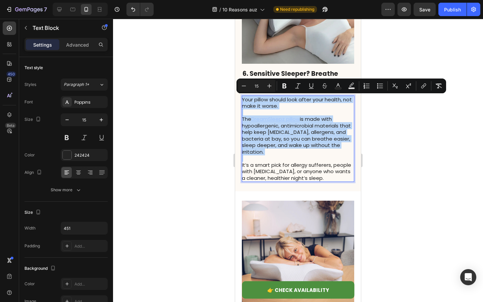
click at [280, 117] on u "DreamSleepz pillow" at bounding box center [275, 118] width 49 height 7
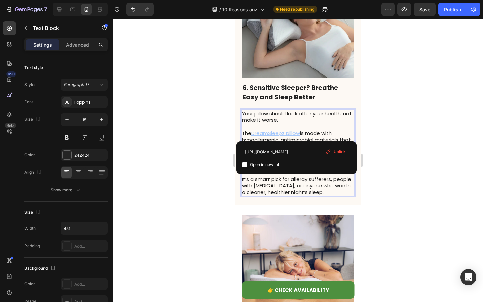
scroll to position [1661, 0]
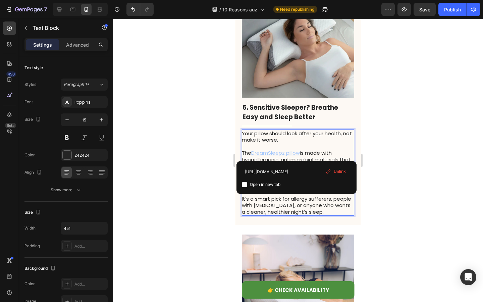
click at [281, 112] on strong "6. Sensitive Sleeper? Breathe Easy and Sleep Better" at bounding box center [290, 112] width 96 height 18
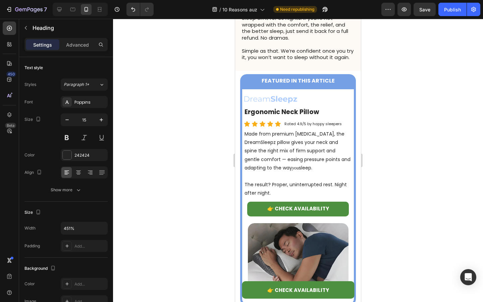
scroll to position [2822, 0]
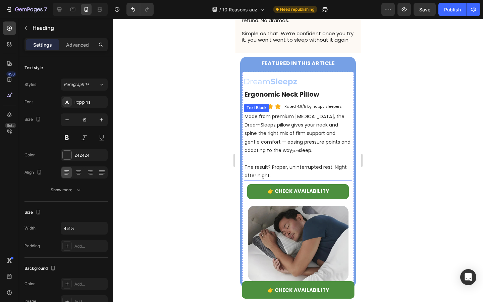
click at [284, 138] on p "Made from premium [MEDICAL_DATA], the DreamSleepz pillow gives your neck and sp…" at bounding box center [297, 133] width 107 height 42
click at [269, 139] on p "Made from premium [MEDICAL_DATA], the DreamSleepz pillow gives your neck and sp…" at bounding box center [297, 133] width 107 height 42
click at [280, 146] on p "Made from premium [MEDICAL_DATA], the DreamSleepz pillow gives your neck and sp…" at bounding box center [297, 133] width 107 height 42
drag, startPoint x: 280, startPoint y: 146, endPoint x: 317, endPoint y: 145, distance: 36.9
click at [317, 145] on p "Made from premium [MEDICAL_DATA], the DreamSleepz pillow gives your neck and sp…" at bounding box center [297, 133] width 107 height 42
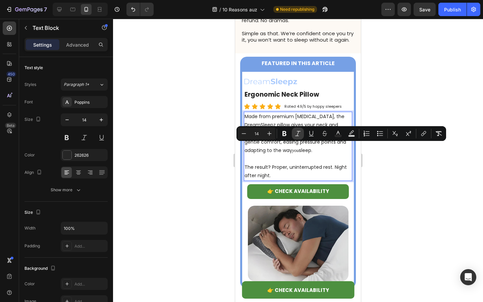
click at [297, 134] on icon "Editor contextual toolbar" at bounding box center [297, 133] width 7 height 7
click at [295, 134] on icon "Editor contextual toolbar" at bounding box center [297, 133] width 7 height 7
click at [307, 163] on p "The result? Proper, uninterrupted rest. Night after night." at bounding box center [297, 171] width 107 height 17
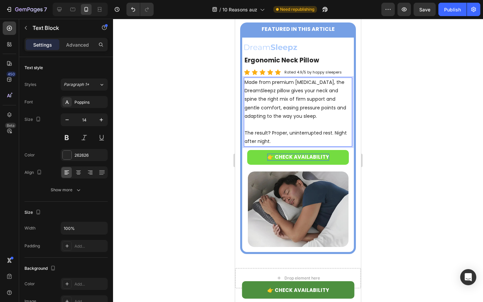
scroll to position [2860, 0]
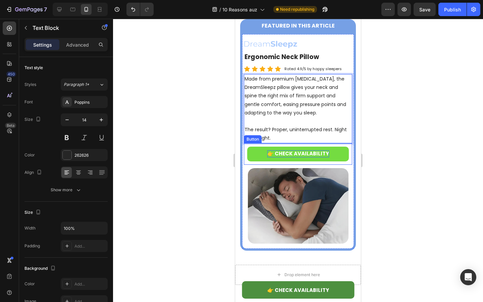
click at [298, 150] on span "👉 CHECK AVAILABILITY" at bounding box center [298, 153] width 62 height 7
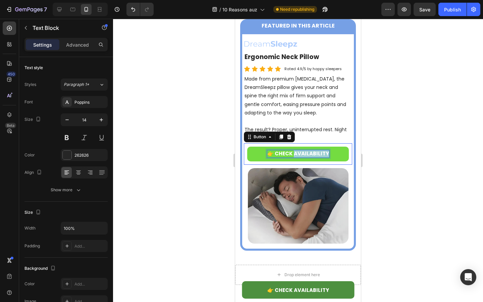
click at [298, 150] on span "👉 CHECK AVAILABILITY" at bounding box center [298, 153] width 62 height 7
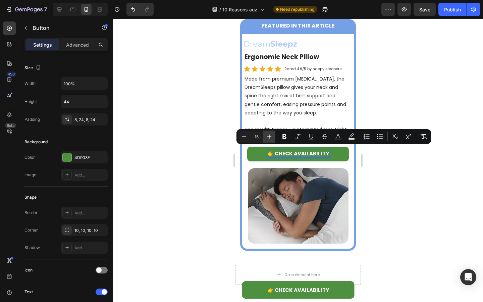
click at [271, 139] on icon "Editor contextual toolbar" at bounding box center [269, 136] width 7 height 7
type input "16"
click at [209, 179] on div at bounding box center [298, 160] width 370 height 283
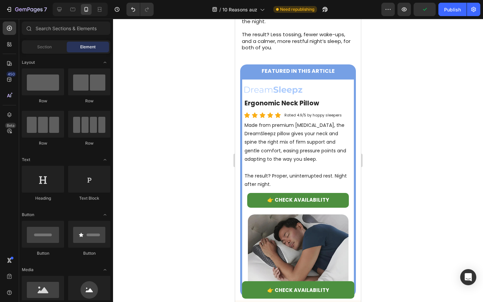
scroll to position [1334, 0]
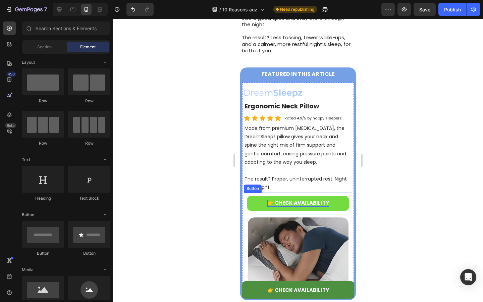
click at [297, 200] on span "👉 CHECK AVAILABILITY" at bounding box center [298, 202] width 62 height 7
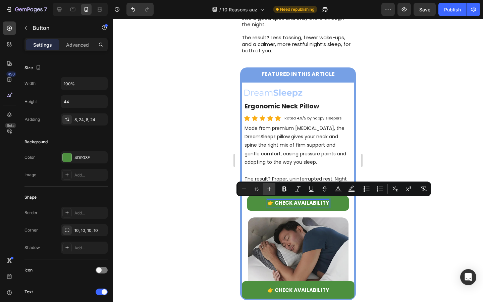
click at [271, 188] on icon "Editor contextual toolbar" at bounding box center [269, 188] width 7 height 7
type input "16"
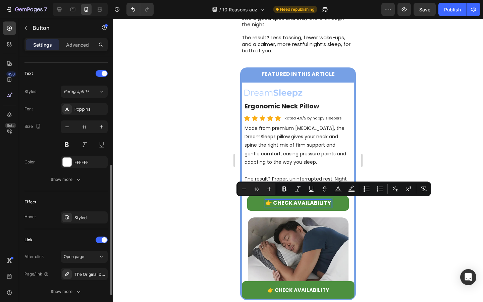
scroll to position [218, 0]
click at [102, 218] on icon "button" at bounding box center [100, 217] width 5 height 5
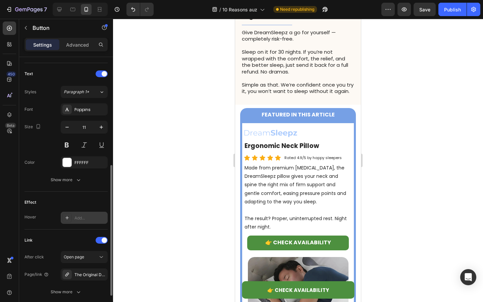
scroll to position [2822, 0]
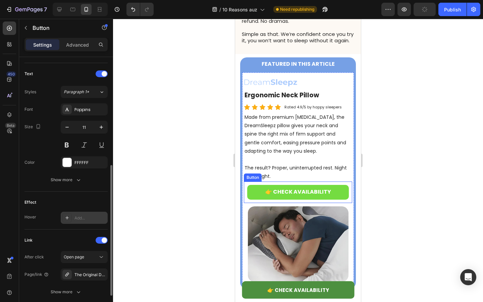
click at [253, 188] on link "👉 CHECK AVAILABILITY" at bounding box center [298, 192] width 102 height 15
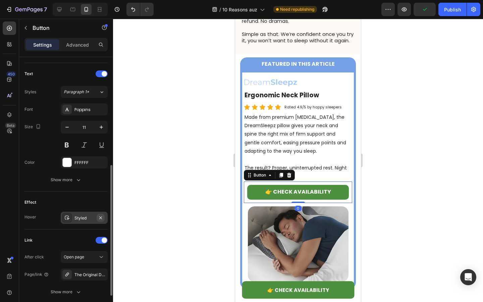
click at [102, 217] on icon "button" at bounding box center [100, 217] width 5 height 5
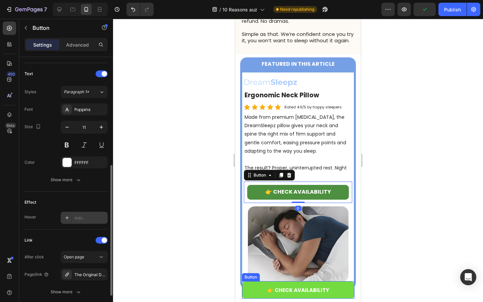
click at [253, 286] on link "👉 CHECK AVAILABILITY" at bounding box center [298, 289] width 112 height 17
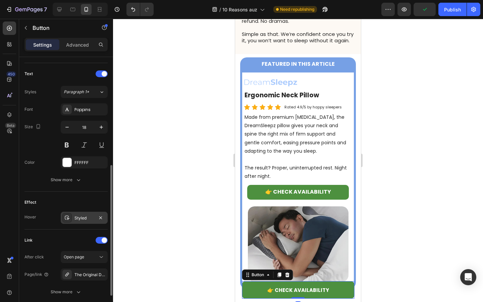
click at [96, 216] on div "Styled" at bounding box center [84, 218] width 47 height 12
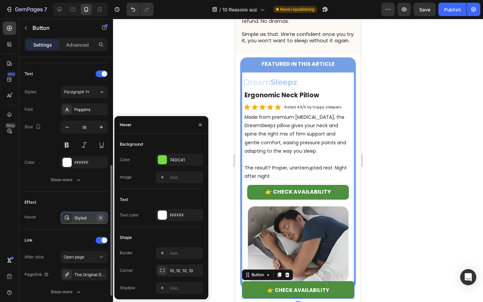
click at [103, 216] on icon "button" at bounding box center [100, 217] width 5 height 5
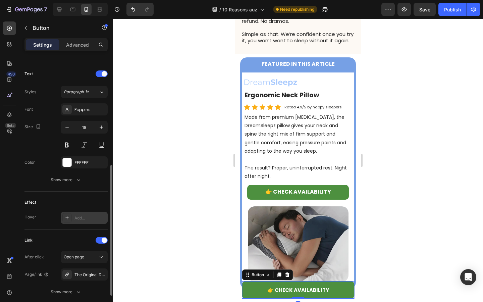
click at [98, 198] on div "Effect" at bounding box center [65, 202] width 83 height 11
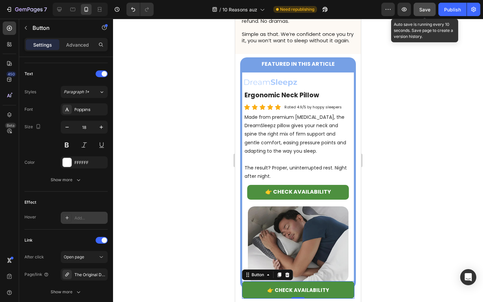
click at [423, 10] on span "Save" at bounding box center [424, 10] width 11 height 6
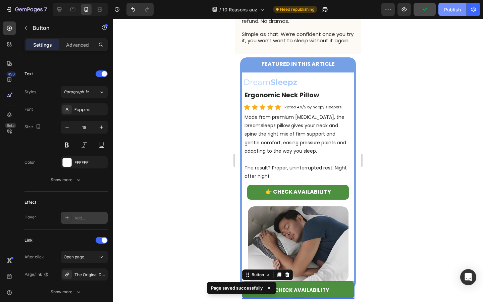
click at [447, 11] on div "Publish" at bounding box center [452, 9] width 17 height 7
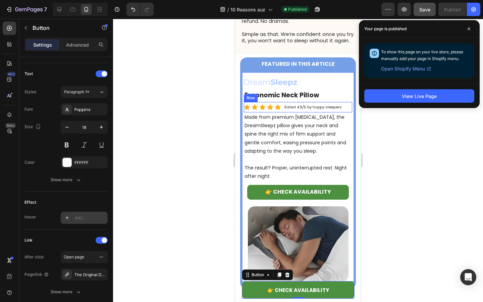
click at [346, 103] on div "Icon Icon Icon Icon Icon Icon List Rated 4.9/5 by happy sleepers Text Block Row" at bounding box center [298, 107] width 108 height 10
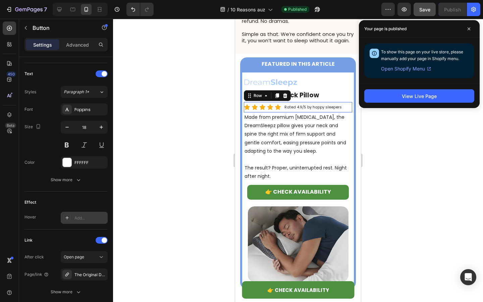
scroll to position [0, 0]
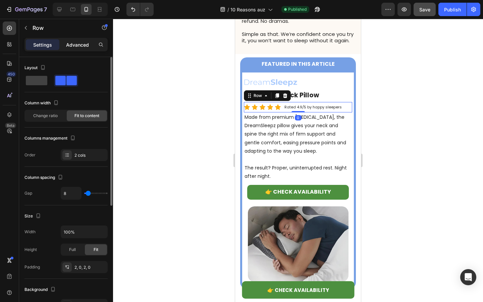
click at [72, 45] on p "Advanced" at bounding box center [77, 44] width 23 height 7
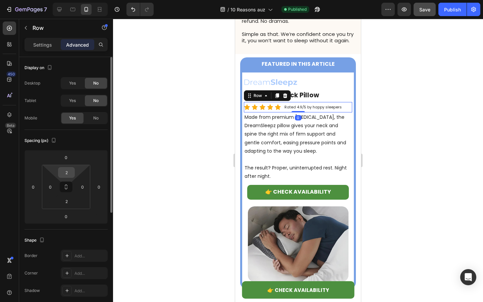
click at [68, 173] on input "2" at bounding box center [66, 172] width 13 height 10
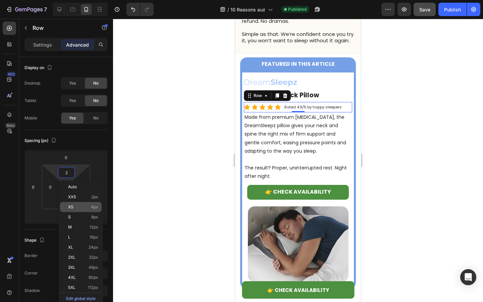
click at [74, 208] on p "XS 4px" at bounding box center [83, 207] width 30 height 5
type input "4"
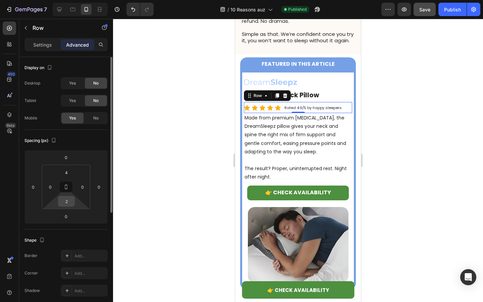
click at [66, 202] on input "2" at bounding box center [66, 201] width 13 height 10
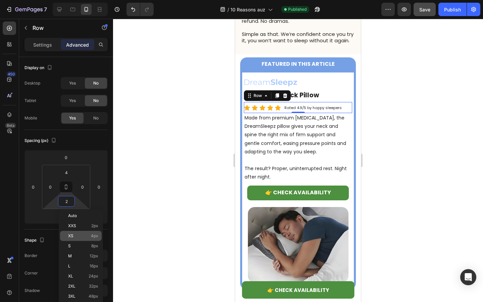
click at [84, 237] on p "XS 4px" at bounding box center [83, 235] width 30 height 5
type input "4"
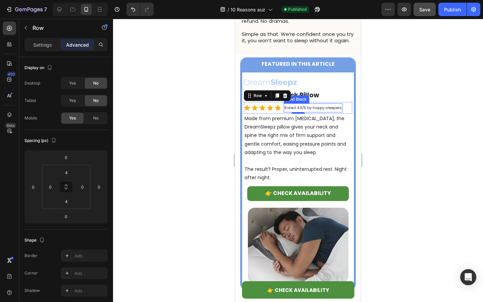
click at [299, 105] on span "Rated 4.9/5 by happy sleepers" at bounding box center [312, 107] width 57 height 5
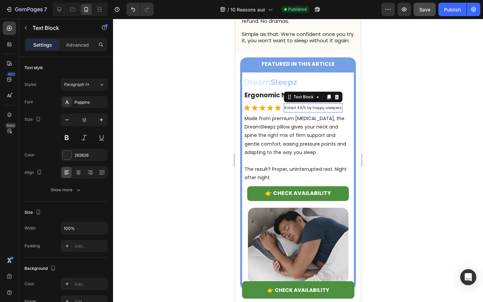
click at [299, 105] on span "Rated 4.9/5 by happy sleepers" at bounding box center [312, 107] width 57 height 5
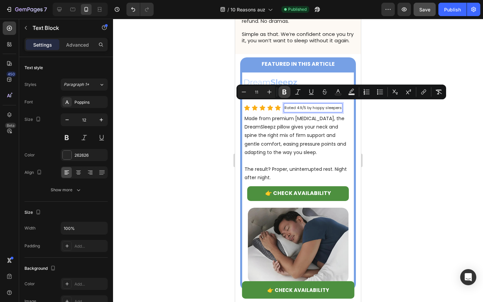
click at [284, 93] on icon "Editor contextual toolbar" at bounding box center [284, 92] width 7 height 7
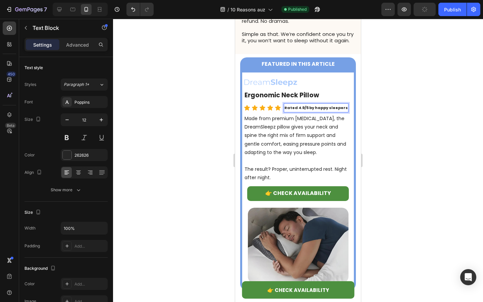
click at [346, 103] on div "Icon Icon Icon Icon Icon Icon List Rated 4.9/5 by happy sleepers Text Block 0 R…" at bounding box center [298, 108] width 108 height 12
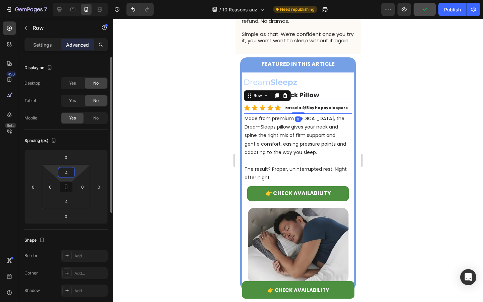
click at [70, 173] on input "4" at bounding box center [66, 172] width 13 height 10
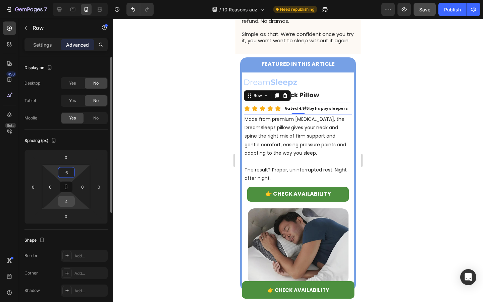
type input "6"
click at [67, 198] on input "4" at bounding box center [66, 201] width 13 height 10
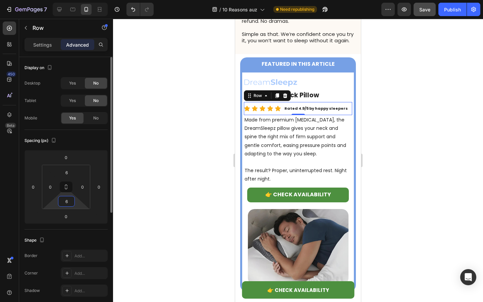
type input "6"
click at [96, 140] on div "Spacing (px)" at bounding box center [65, 140] width 83 height 11
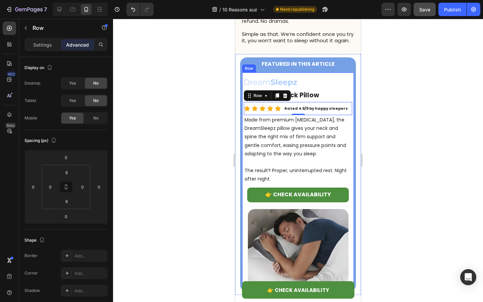
click at [378, 124] on div at bounding box center [298, 160] width 370 height 283
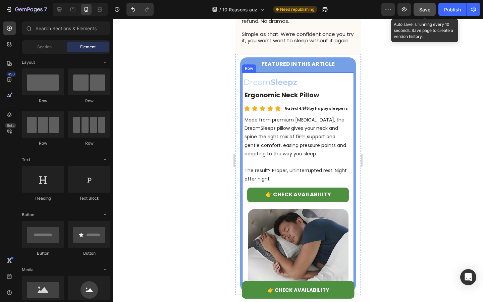
click at [419, 10] on span "Save" at bounding box center [424, 10] width 11 height 6
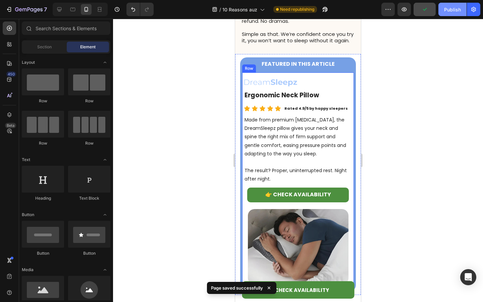
click at [448, 10] on div "Publish" at bounding box center [452, 9] width 17 height 7
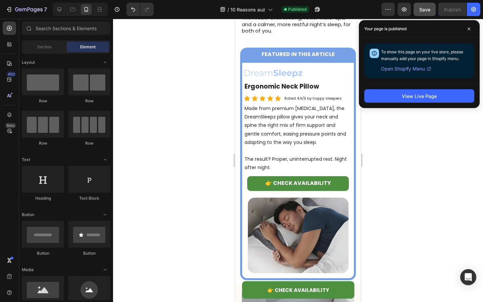
scroll to position [1367, 0]
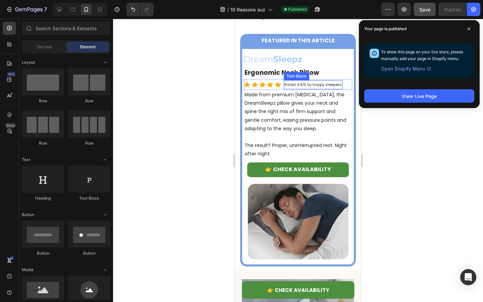
click at [299, 84] on span "Rated 4.9/5 by happy sleepers" at bounding box center [312, 84] width 57 height 5
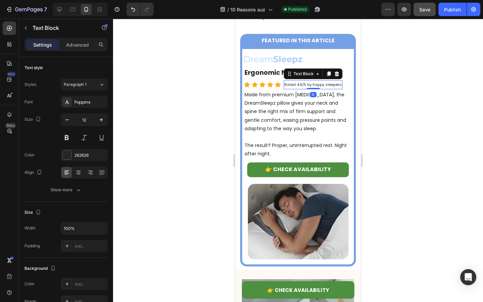
click at [299, 84] on span "Rated 4.9/5 by happy sleepers" at bounding box center [312, 84] width 57 height 5
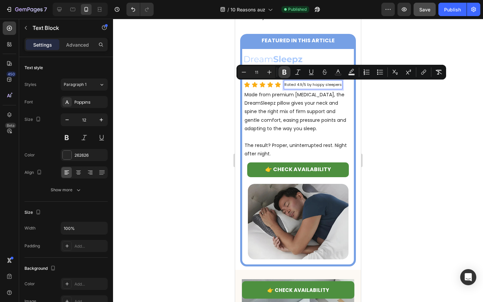
click at [284, 72] on icon "Editor contextual toolbar" at bounding box center [284, 72] width 7 height 7
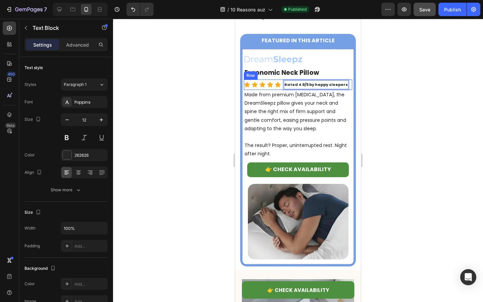
click at [347, 85] on div "Icon Icon Icon Icon Icon Icon List Rated 4.9/5 by happy sleepers Text Block 0 R…" at bounding box center [298, 84] width 108 height 10
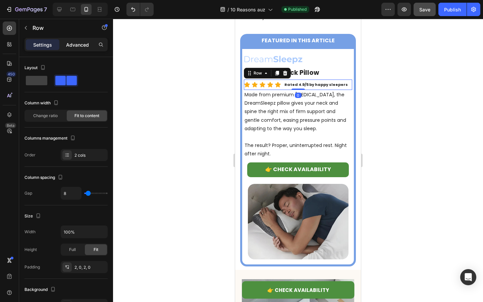
click at [80, 48] on p "Advanced" at bounding box center [77, 44] width 23 height 7
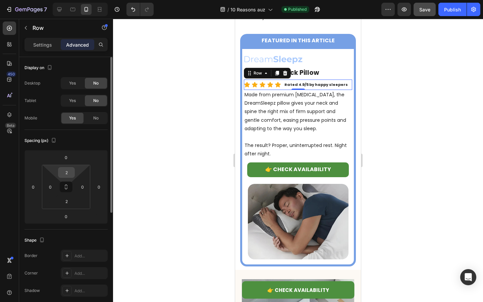
click at [66, 174] on input "2" at bounding box center [66, 172] width 13 height 10
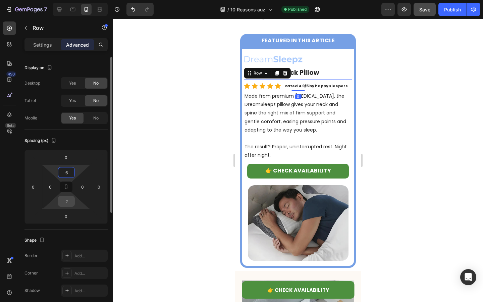
type input "6"
click at [67, 203] on input "2" at bounding box center [66, 201] width 13 height 10
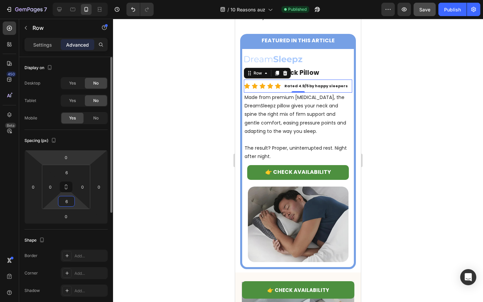
type input "6"
click at [0, 0] on div "Spacing (px) 0 0 0 0 6 0 6 0" at bounding box center [0, 0] width 0 height 0
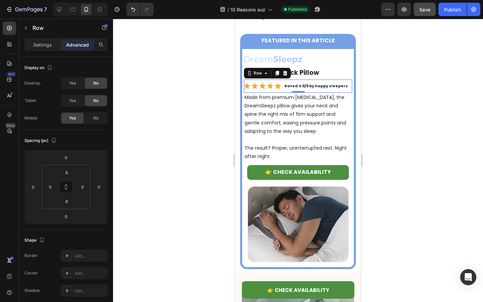
click at [221, 114] on div at bounding box center [298, 160] width 370 height 283
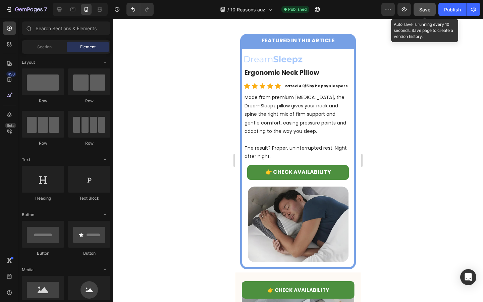
click at [428, 13] on button "Save" at bounding box center [424, 9] width 22 height 13
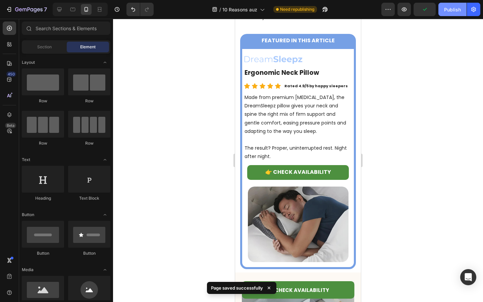
click at [446, 9] on div "Publish" at bounding box center [452, 9] width 17 height 7
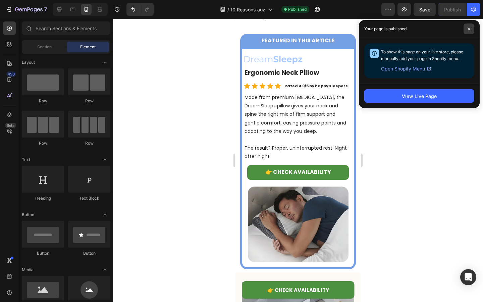
click at [470, 28] on icon at bounding box center [468, 28] width 3 height 3
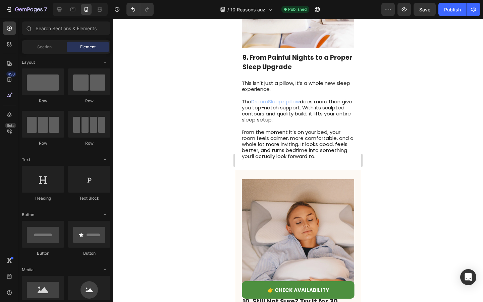
scroll to position [2578, 0]
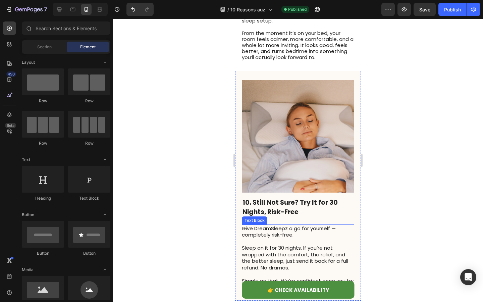
click at [319, 226] on span "Give DreamSleepz a go for yourself — completely risk-free." at bounding box center [289, 232] width 94 height 14
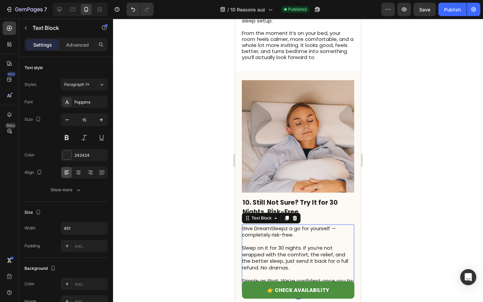
click at [337, 225] on p "Give DreamSleepz a go for yourself — completely risk-free." at bounding box center [298, 231] width 112 height 13
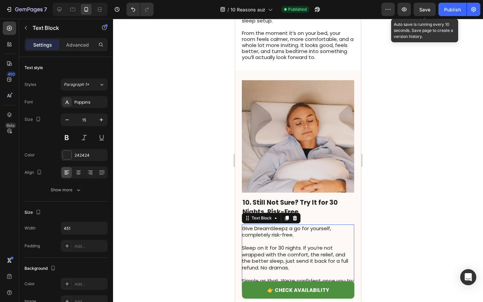
click at [421, 8] on span "Save" at bounding box center [424, 10] width 11 height 6
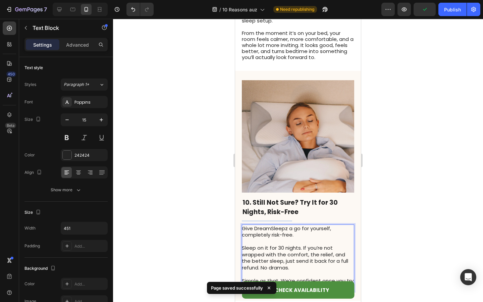
click at [252, 233] on span "Give DreamSleepz a go for yourself, completely risk-free." at bounding box center [286, 232] width 89 height 14
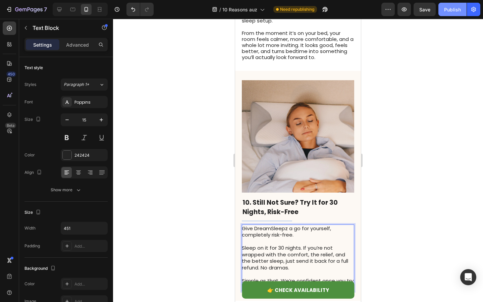
click at [446, 12] on div "Publish" at bounding box center [452, 9] width 17 height 7
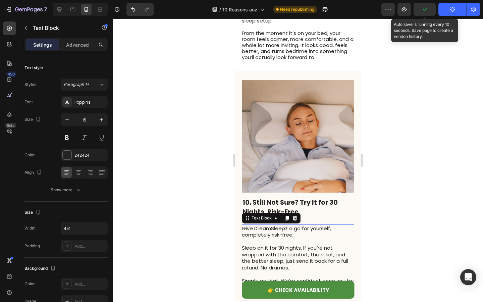
click at [426, 12] on icon "button" at bounding box center [424, 9] width 7 height 7
click at [428, 10] on button "button" at bounding box center [424, 9] width 22 height 13
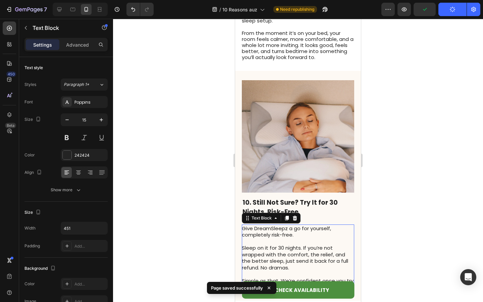
click at [454, 10] on icon "button" at bounding box center [452, 9] width 5 height 5
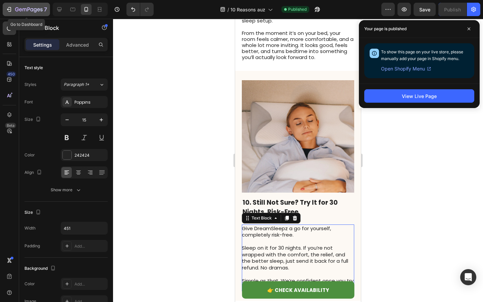
click at [34, 9] on icon "button" at bounding box center [35, 10] width 3 height 4
